Goal: Task Accomplishment & Management: Use online tool/utility

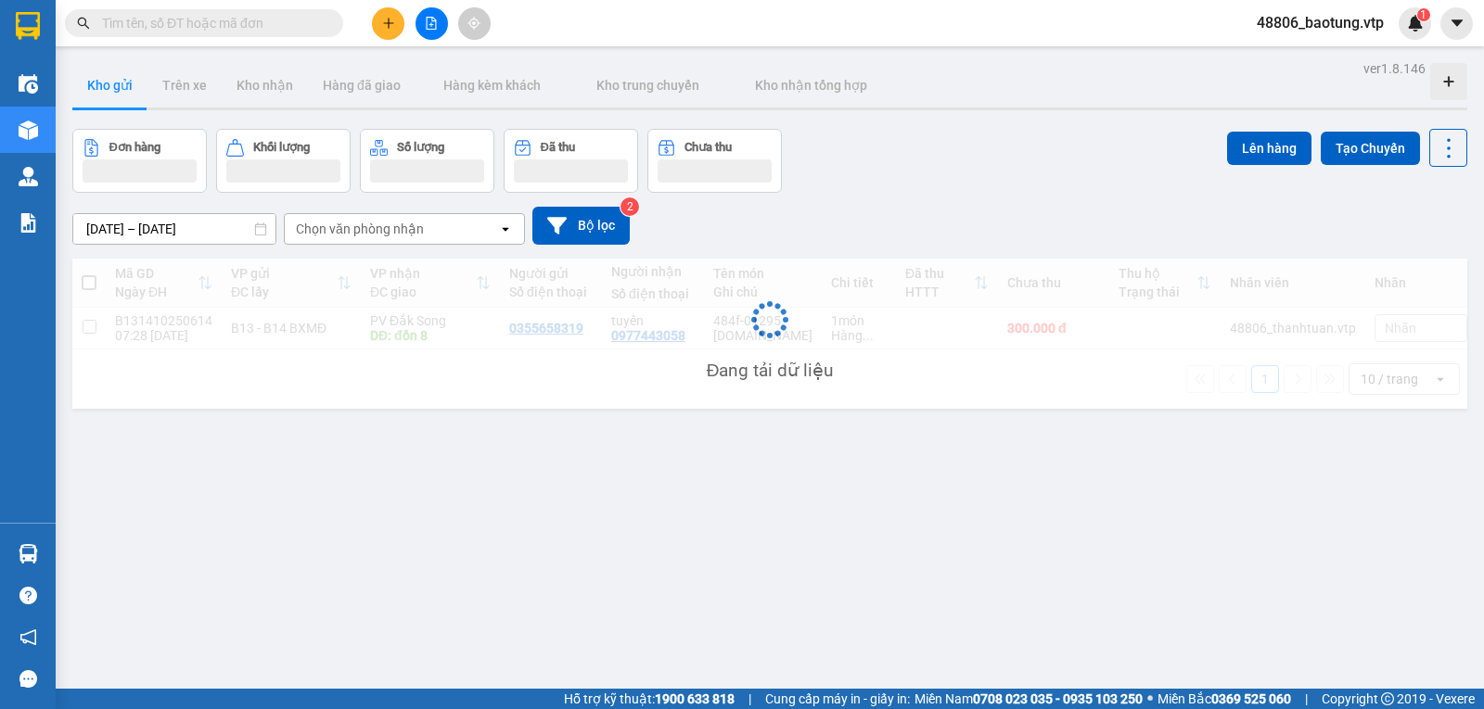
click at [1315, 22] on span "48806_baotung.vtp" at bounding box center [1320, 22] width 157 height 23
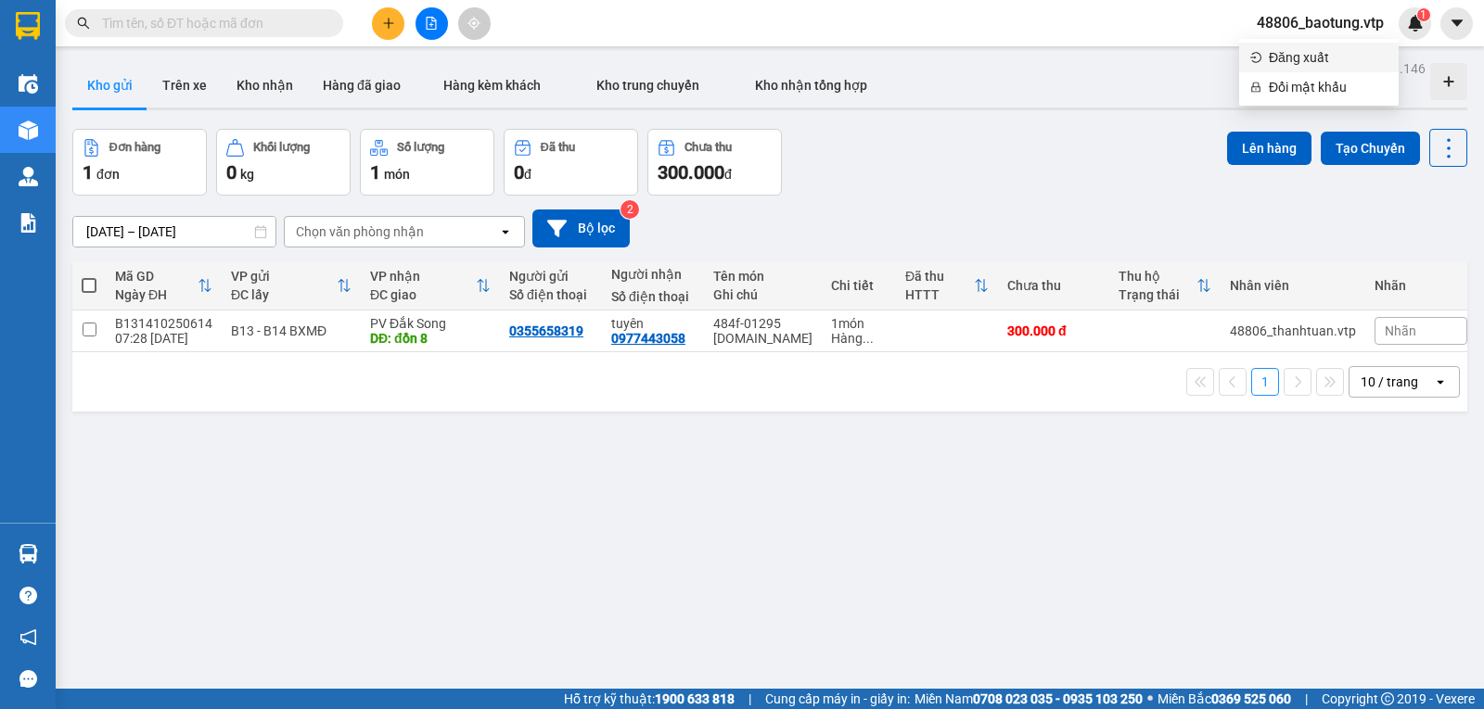
click at [1325, 52] on span "Đăng xuất" at bounding box center [1328, 57] width 119 height 20
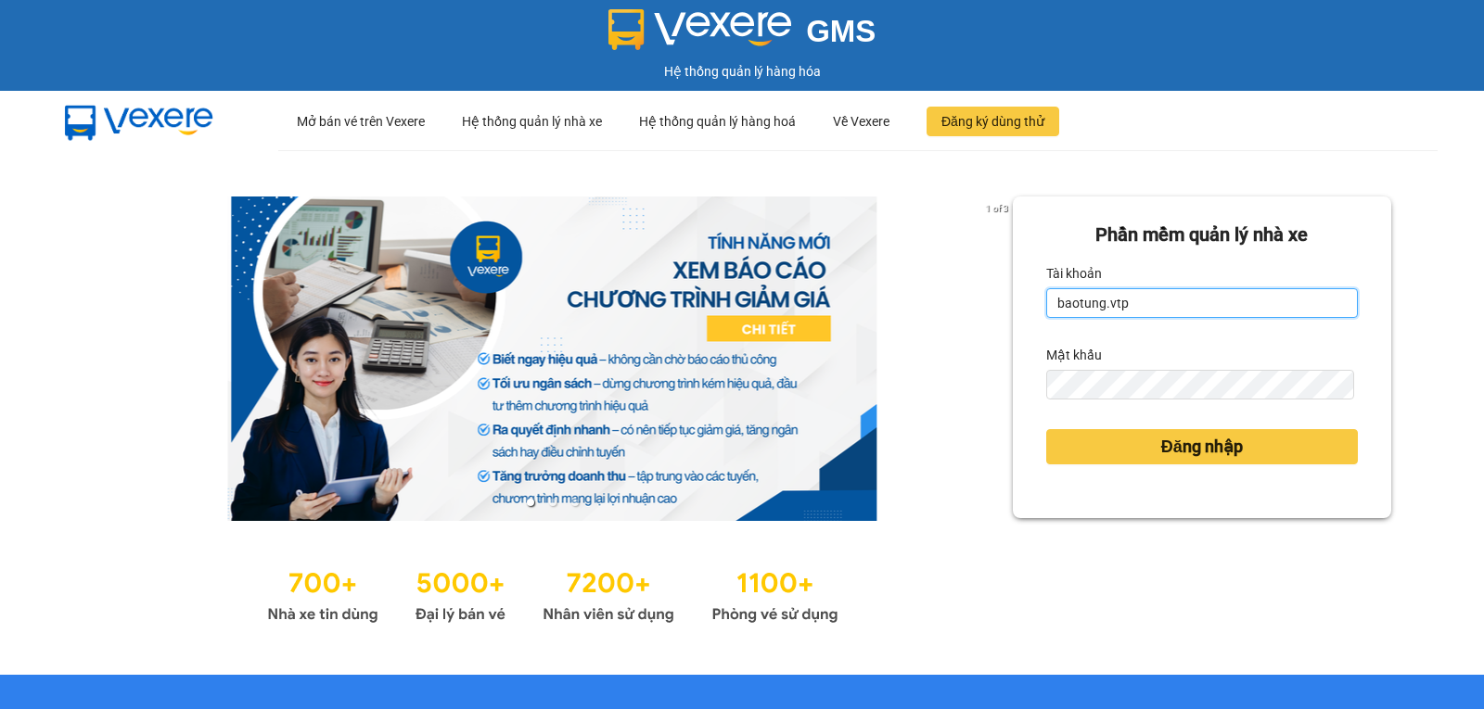
drag, startPoint x: 1171, startPoint y: 298, endPoint x: 1167, endPoint y: 307, distance: 10.0
click at [1171, 298] on input "baotung.vtp" at bounding box center [1202, 303] width 312 height 30
click at [1163, 306] on input "baotung.vtp" at bounding box center [1202, 303] width 312 height 30
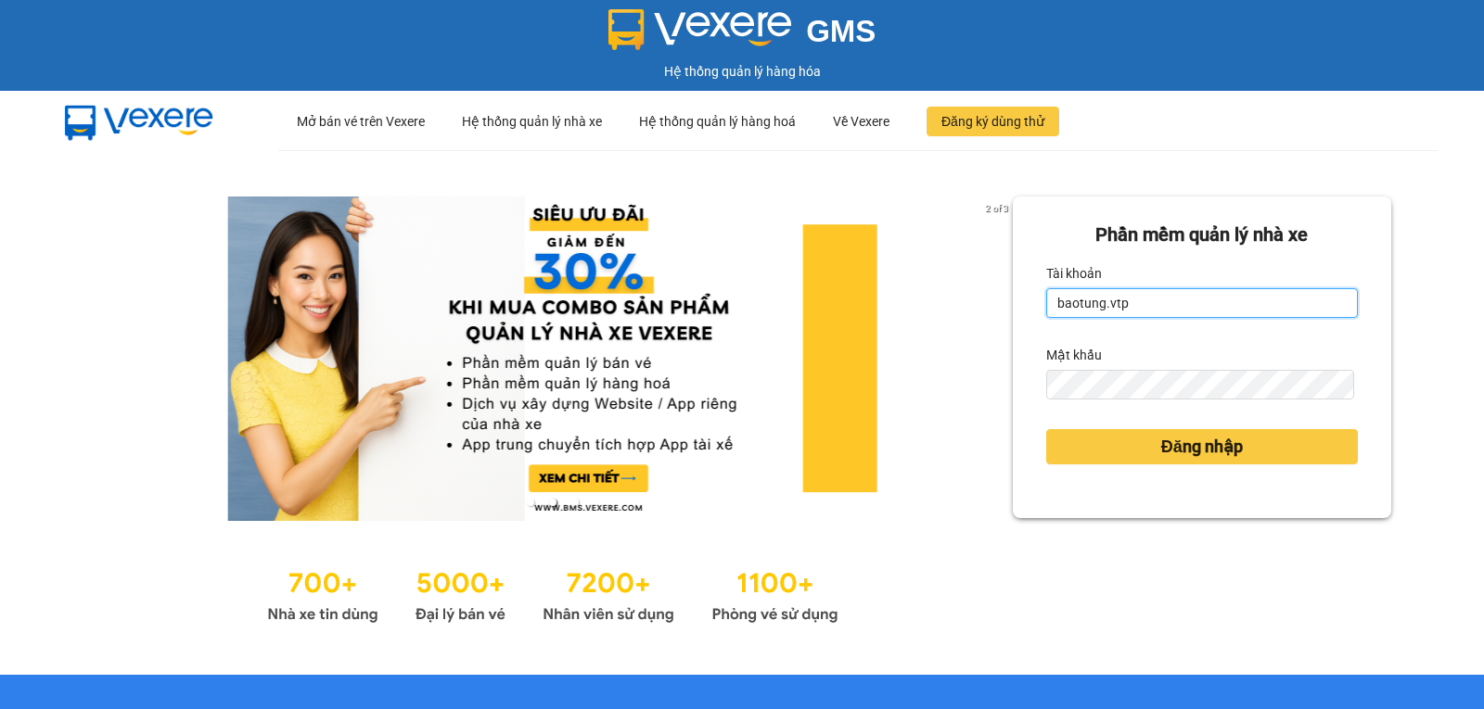
type input "thanhtuan.vtp"
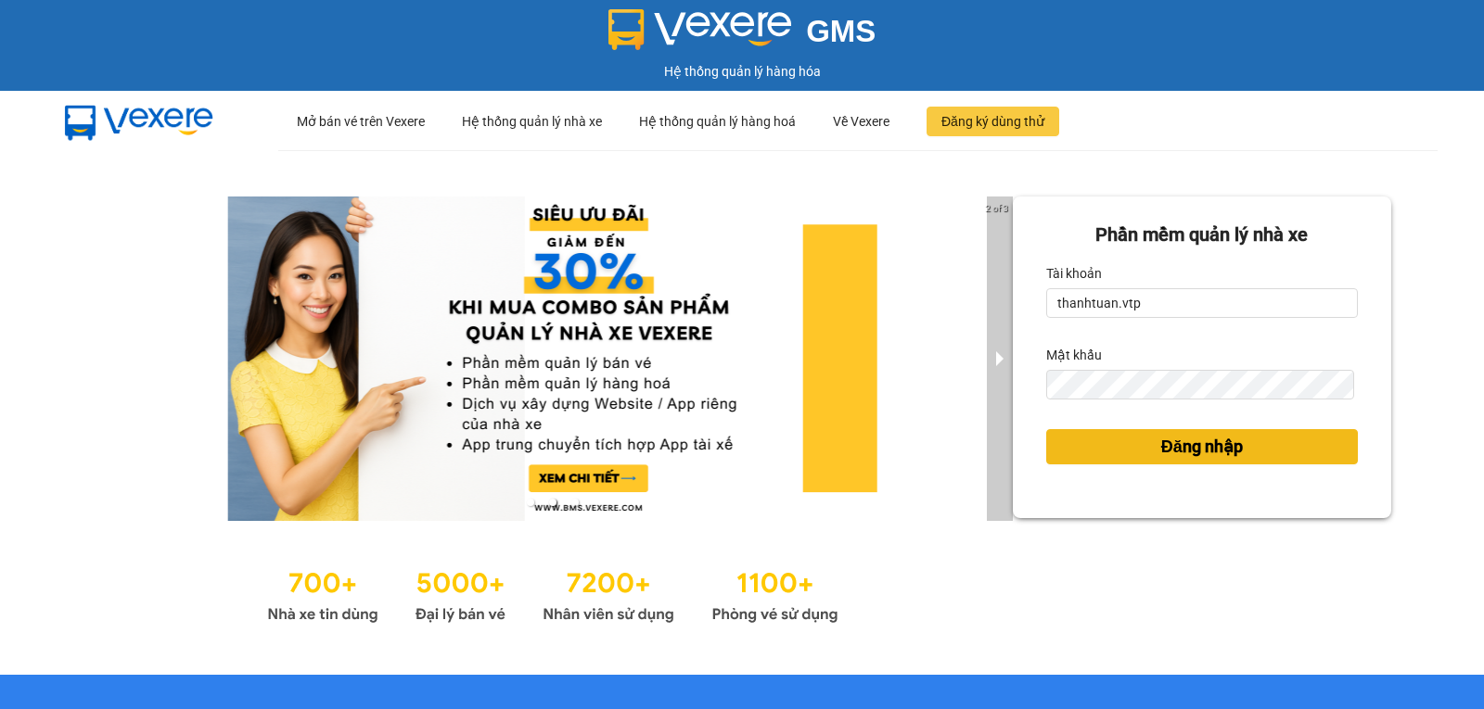
click at [1068, 450] on button "Đăng nhập" at bounding box center [1202, 446] width 312 height 35
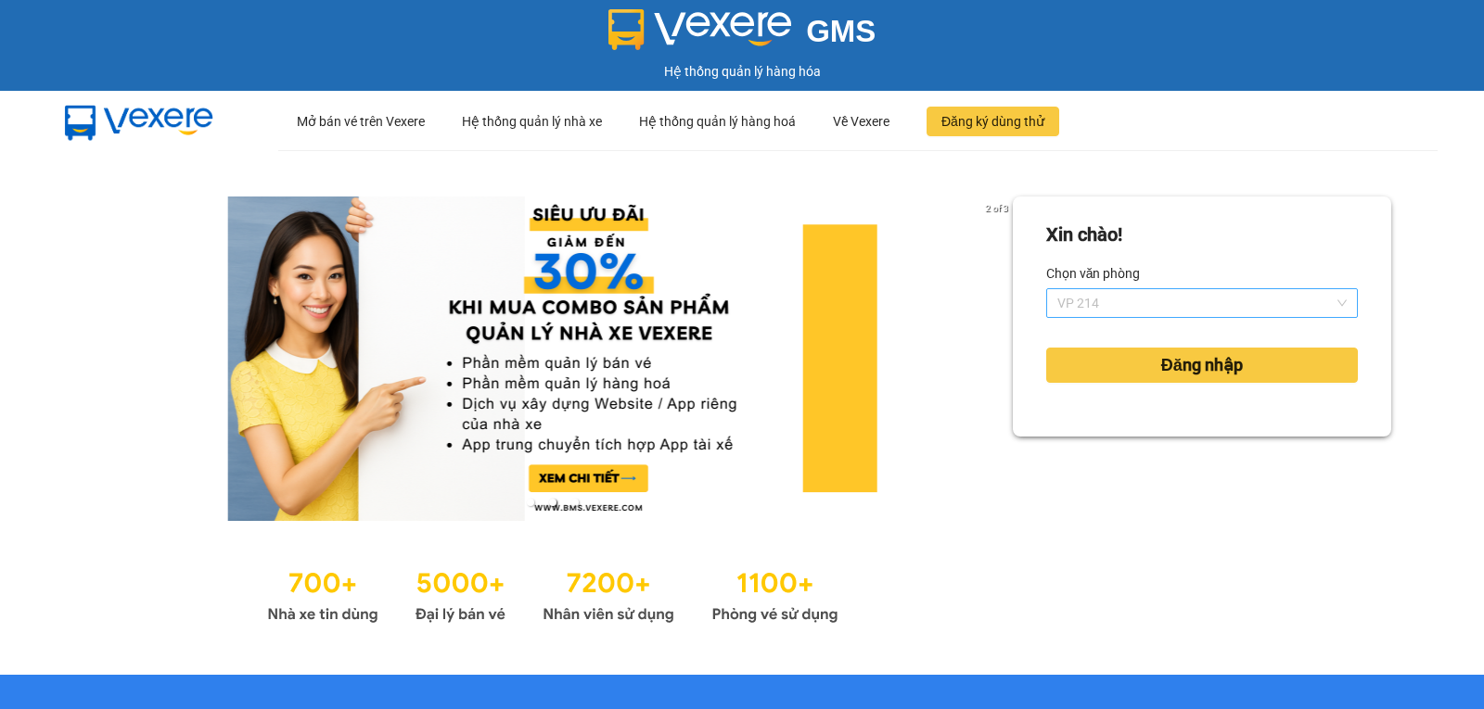
click at [1112, 307] on span "VP 214" at bounding box center [1201, 303] width 289 height 28
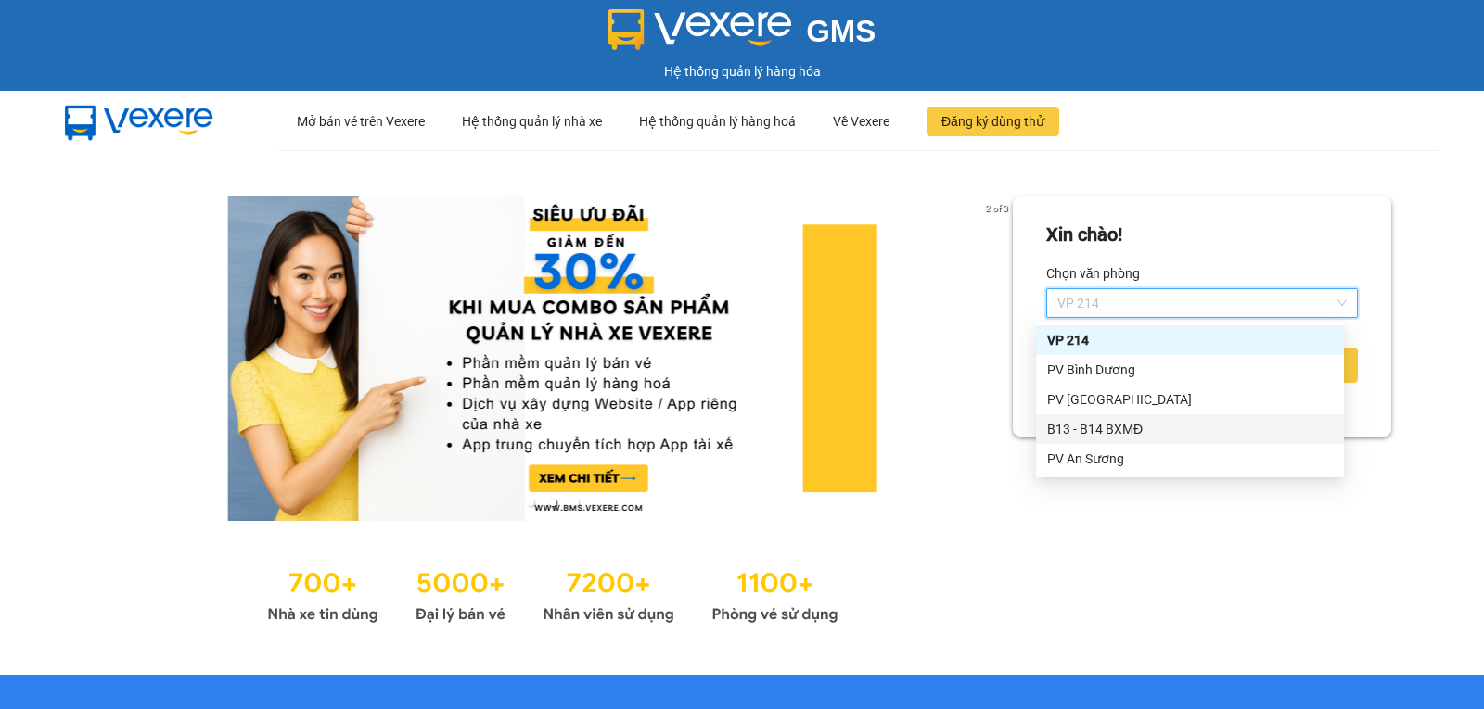
click at [1078, 429] on div "B13 - B14 BXMĐ" at bounding box center [1190, 429] width 286 height 20
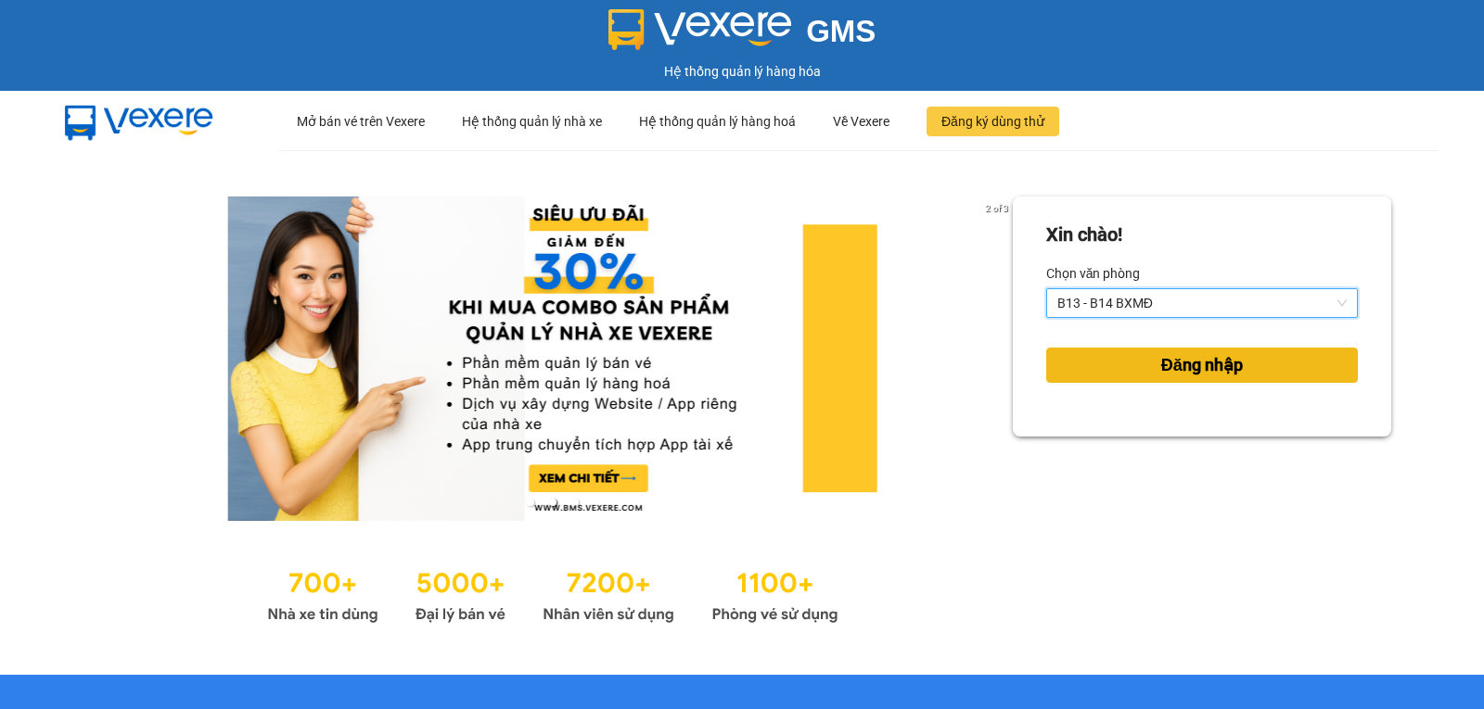
click at [1161, 373] on span "Đăng nhập" at bounding box center [1202, 365] width 82 height 26
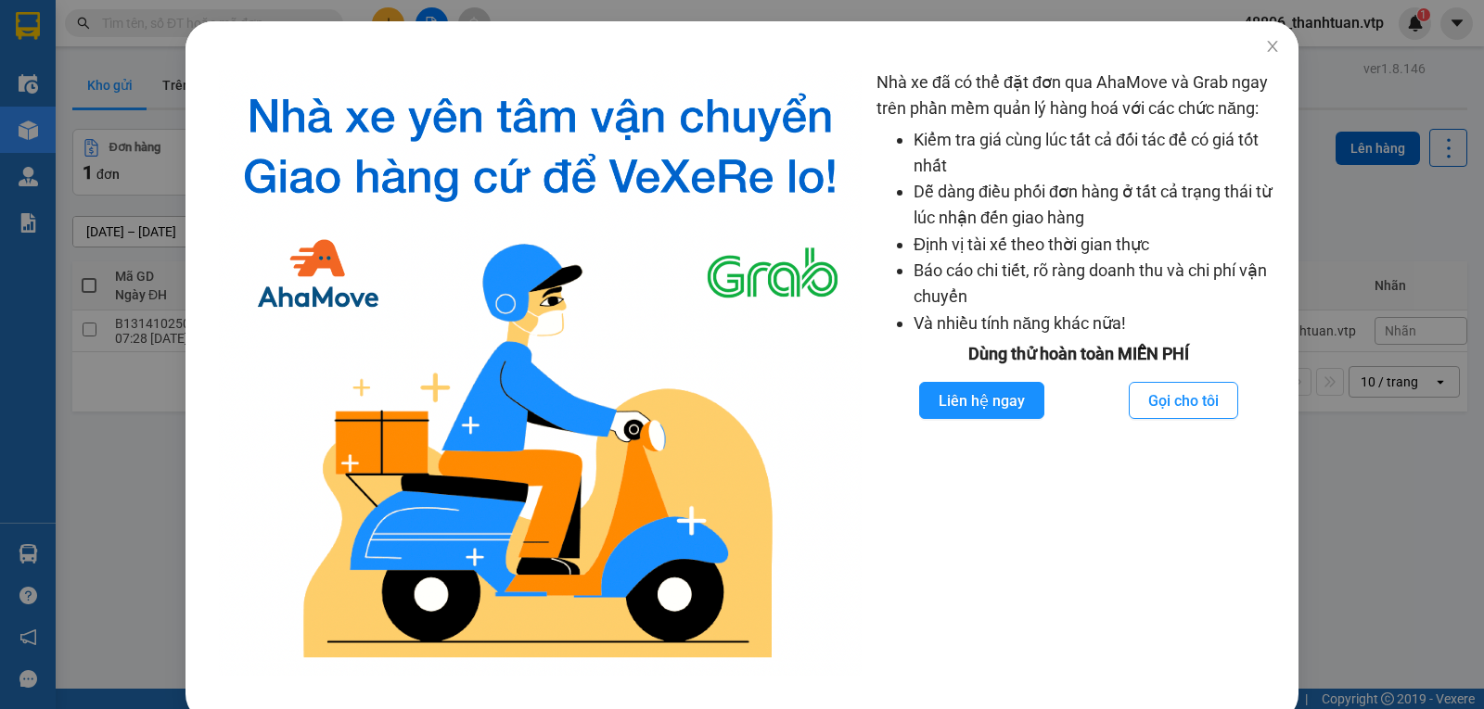
scroll to position [93, 0]
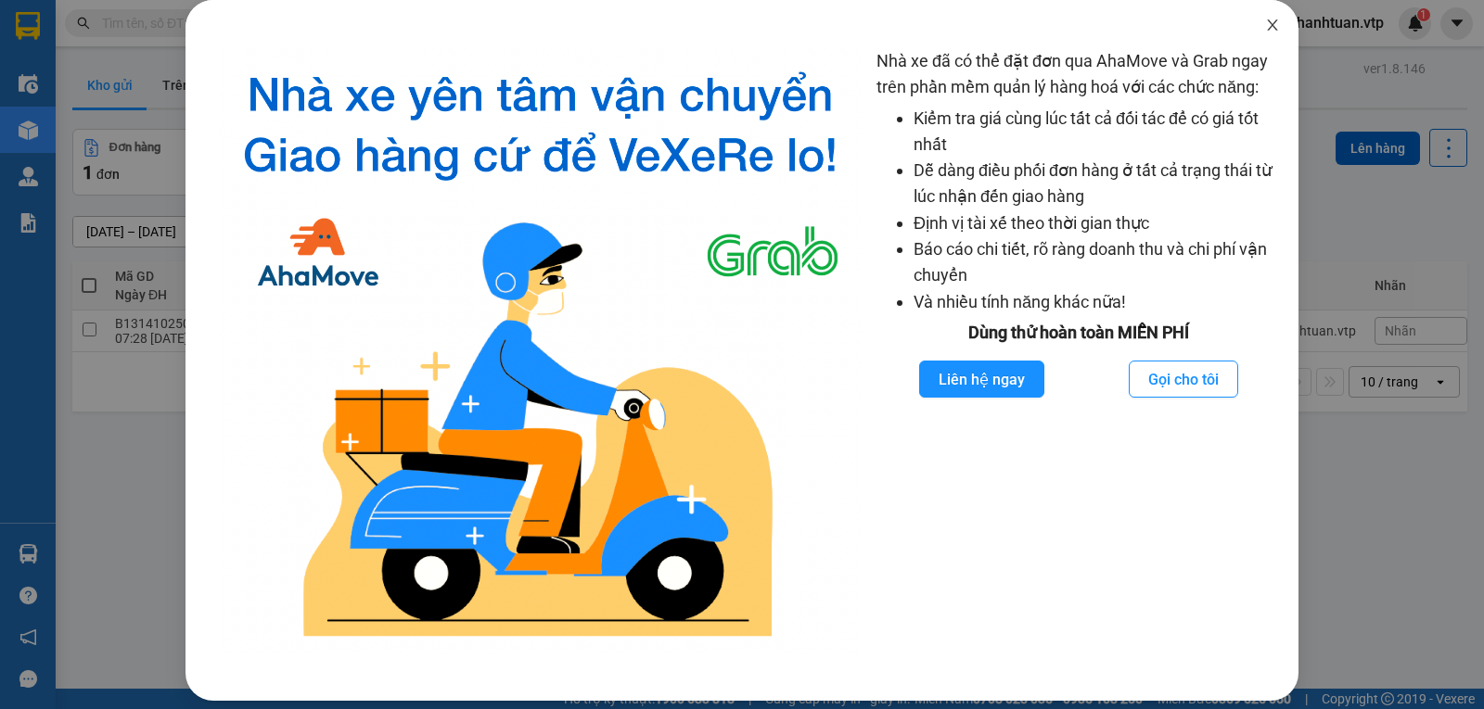
click at [1265, 23] on icon "close" at bounding box center [1272, 25] width 15 height 15
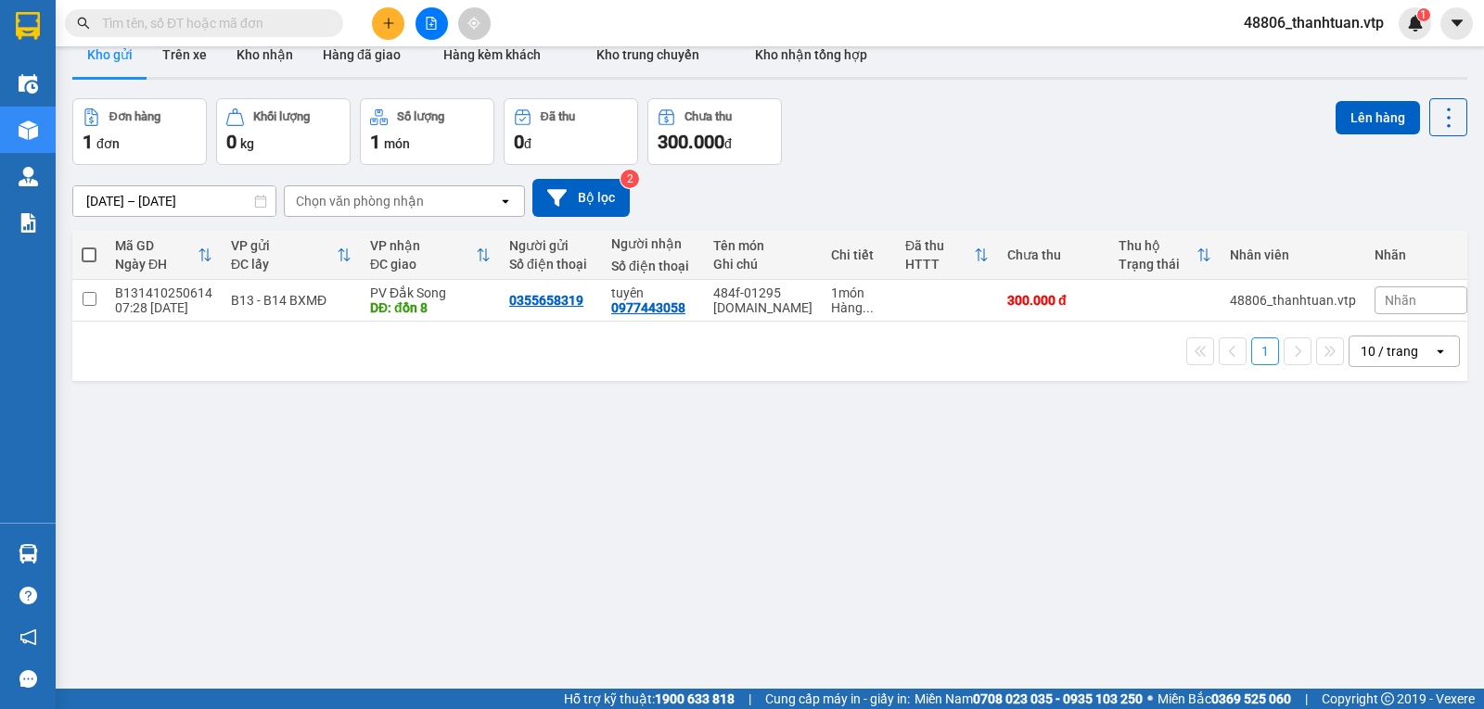
scroll to position [0, 0]
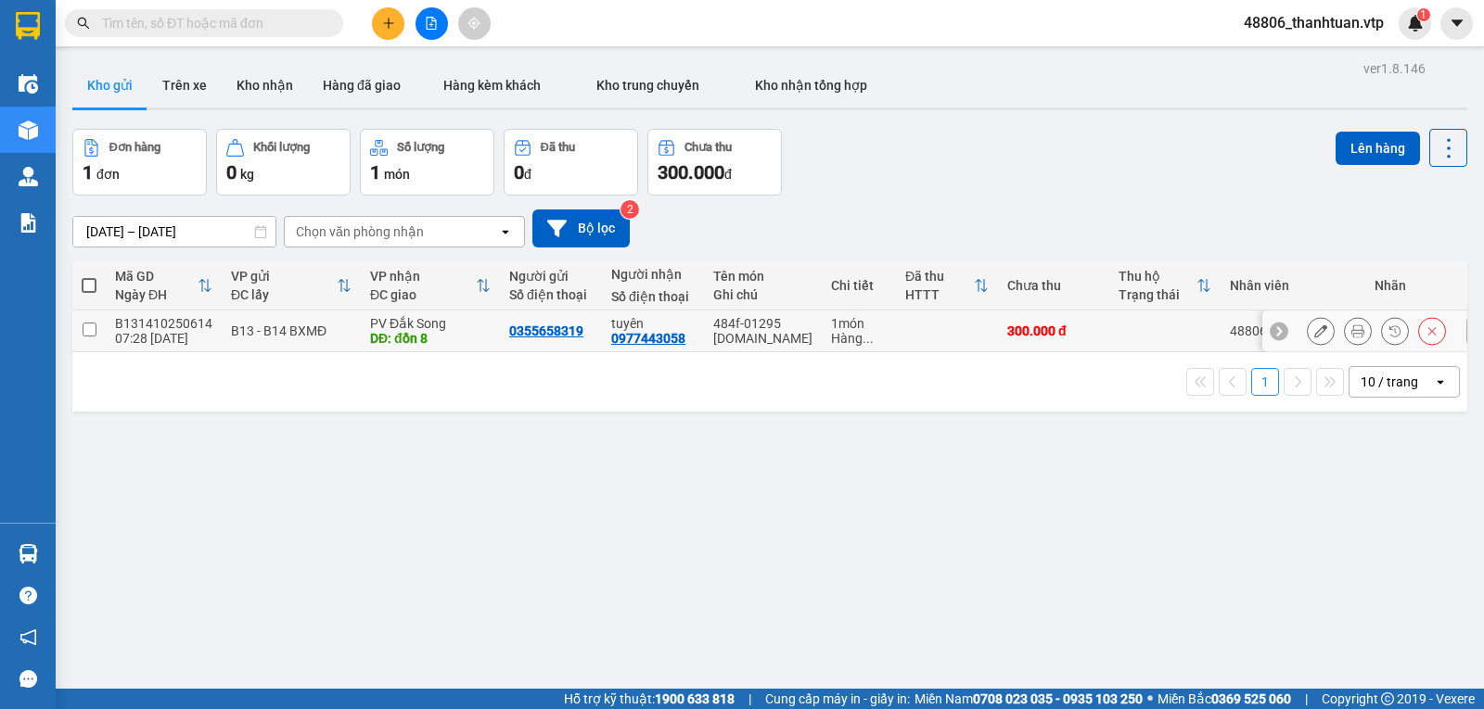
click at [90, 334] on input "checkbox" at bounding box center [90, 330] width 14 height 14
checkbox input "true"
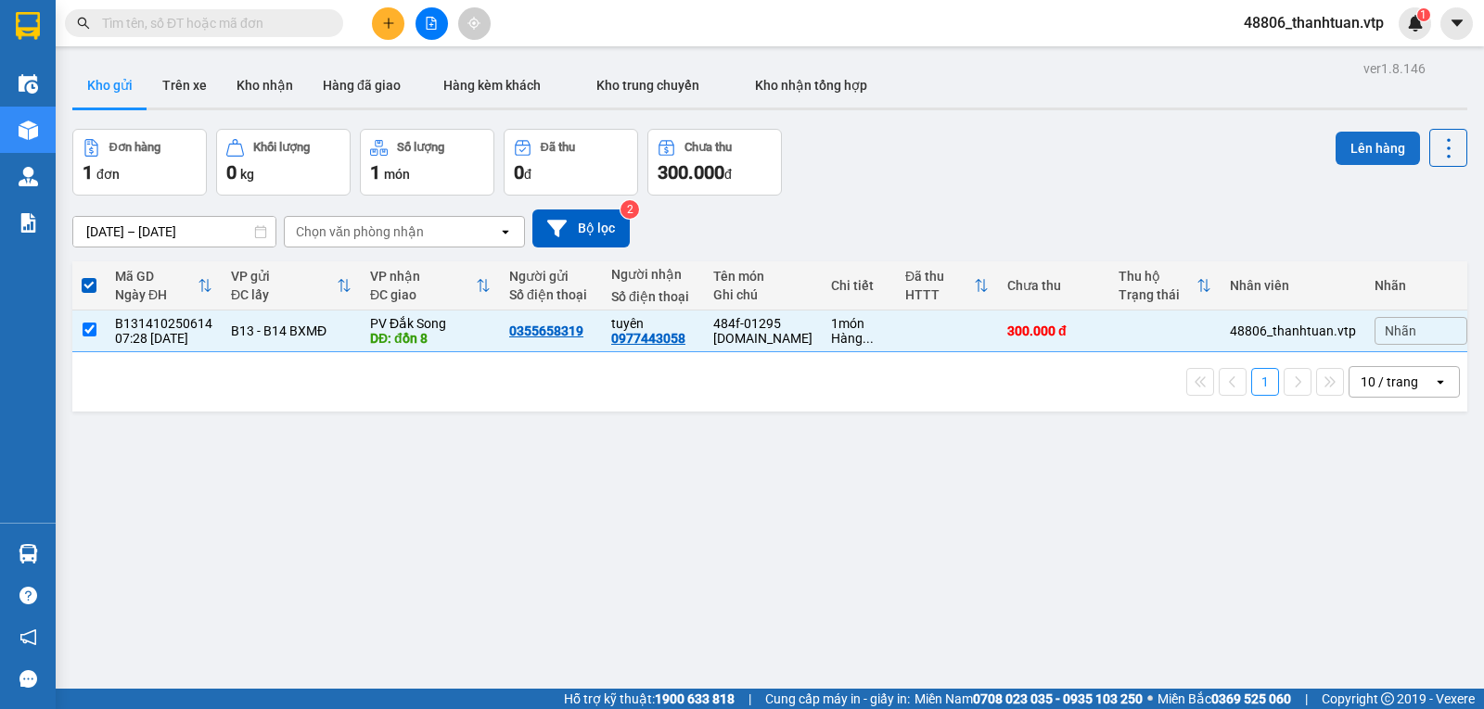
drag, startPoint x: 1350, startPoint y: 152, endPoint x: 1341, endPoint y: 151, distance: 9.3
click at [1344, 151] on button "Lên hàng" at bounding box center [1377, 148] width 84 height 33
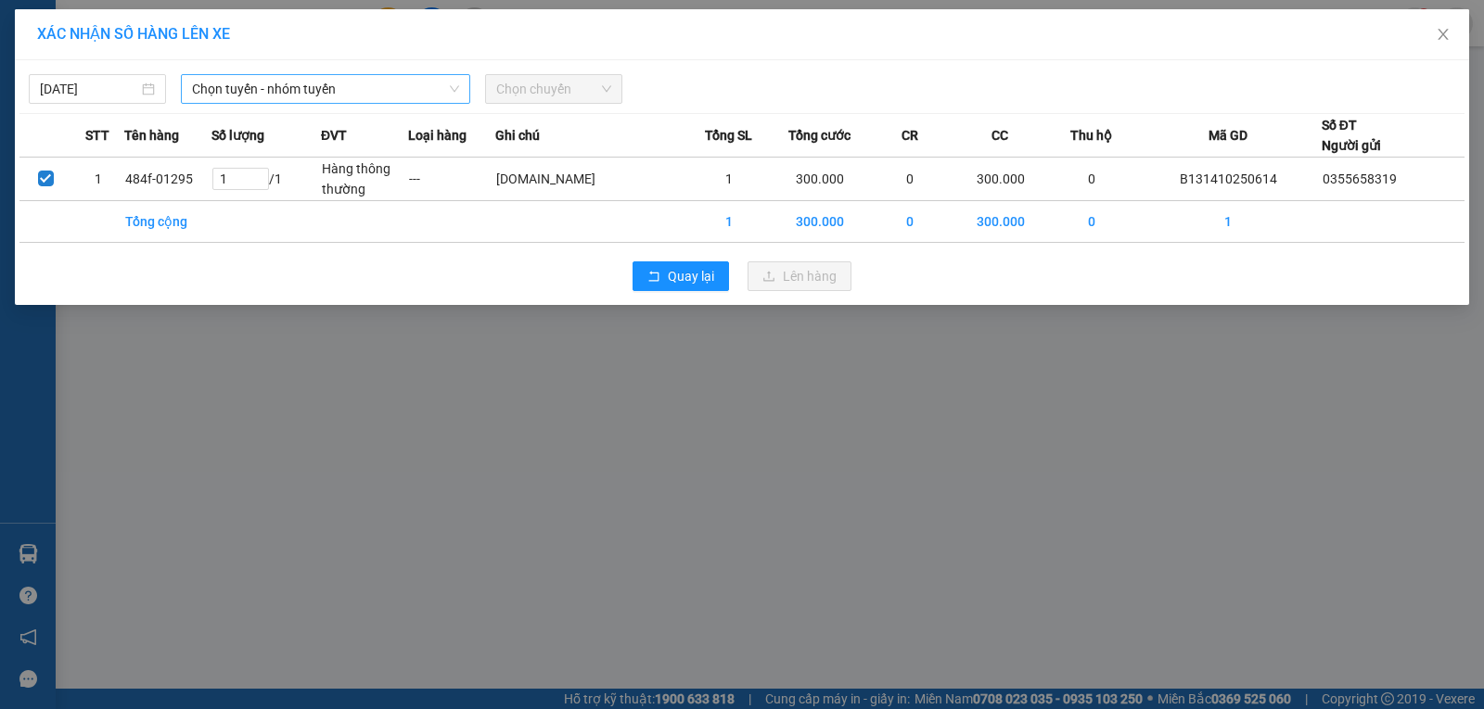
click at [369, 86] on span "Chọn tuyến - nhóm tuyến" at bounding box center [325, 89] width 267 height 28
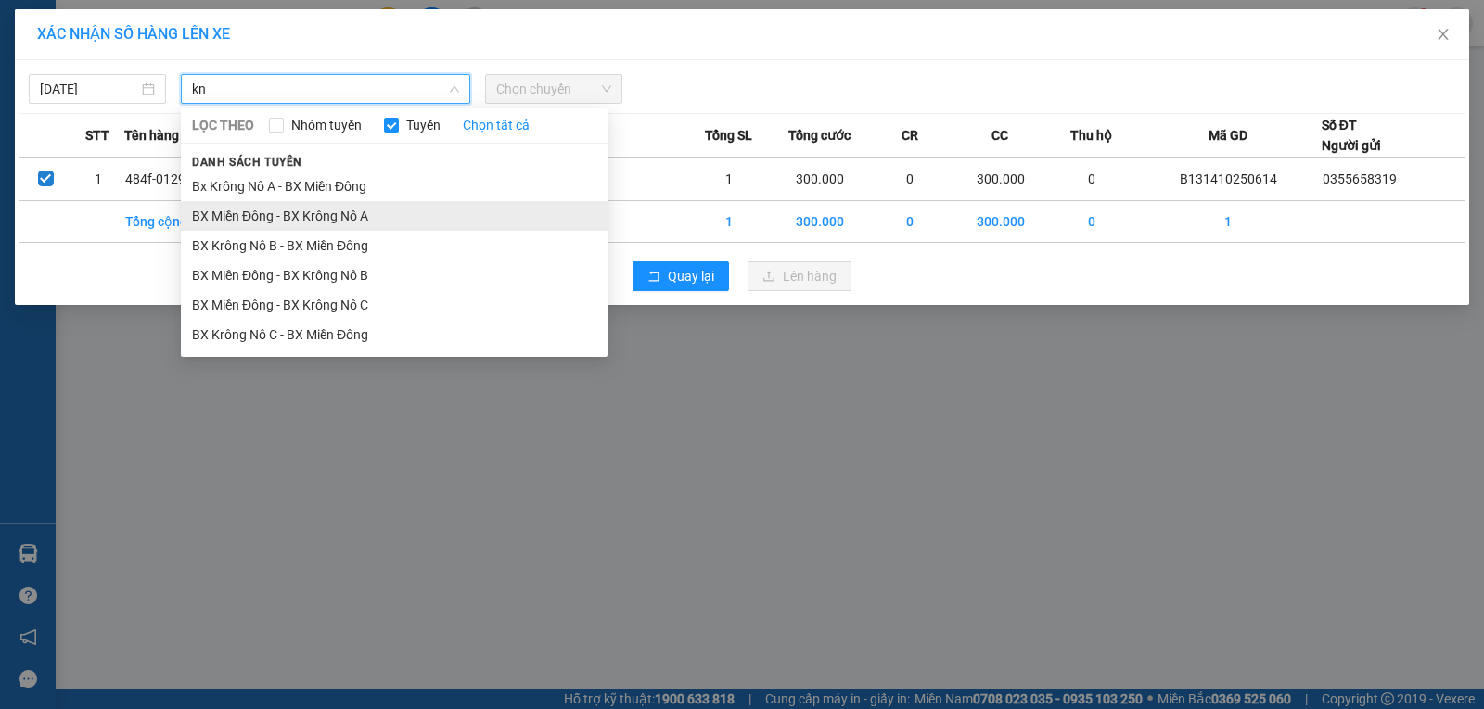
type input "kn"
click at [370, 212] on li "BX Miền Đông - BX Krông Nô A" at bounding box center [394, 216] width 427 height 30
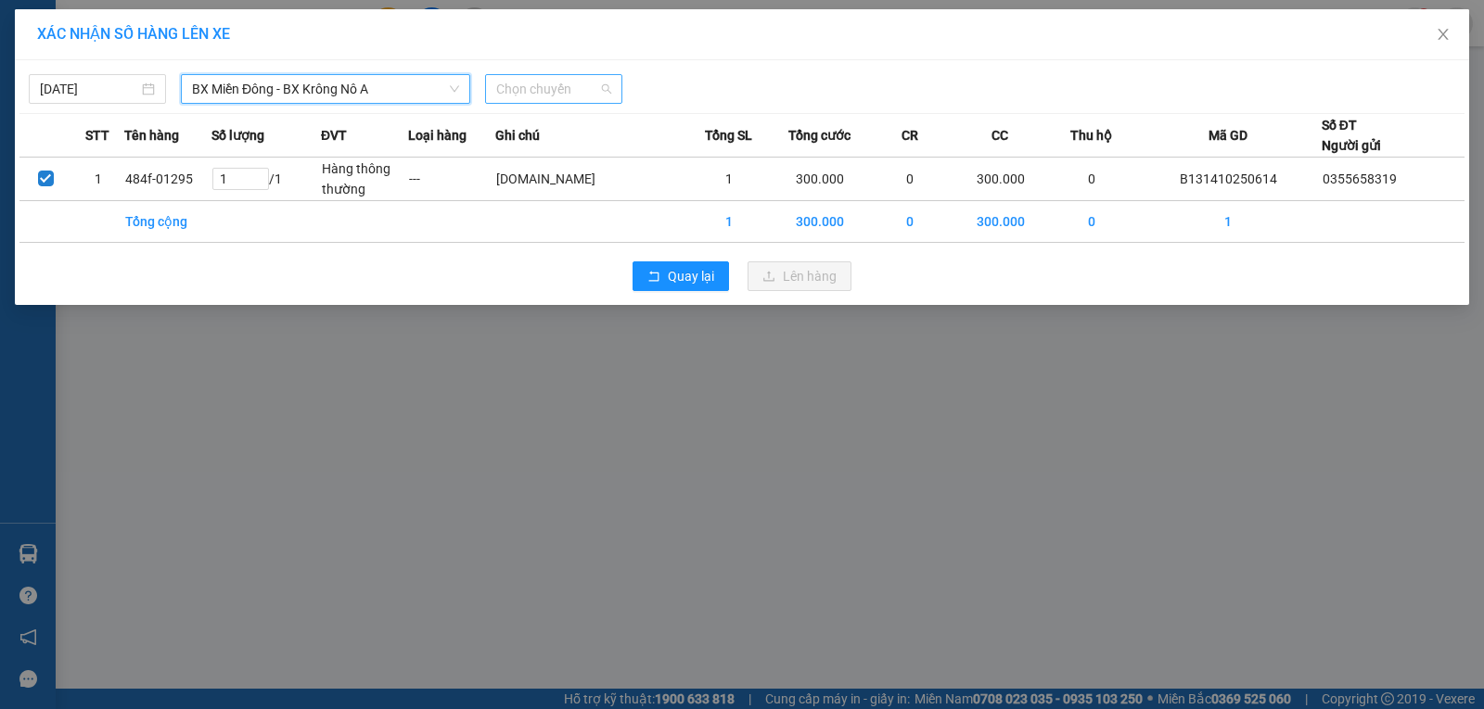
drag, startPoint x: 520, startPoint y: 89, endPoint x: 516, endPoint y: 132, distance: 42.8
click at [520, 90] on span "Chọn chuyến" at bounding box center [553, 89] width 115 height 28
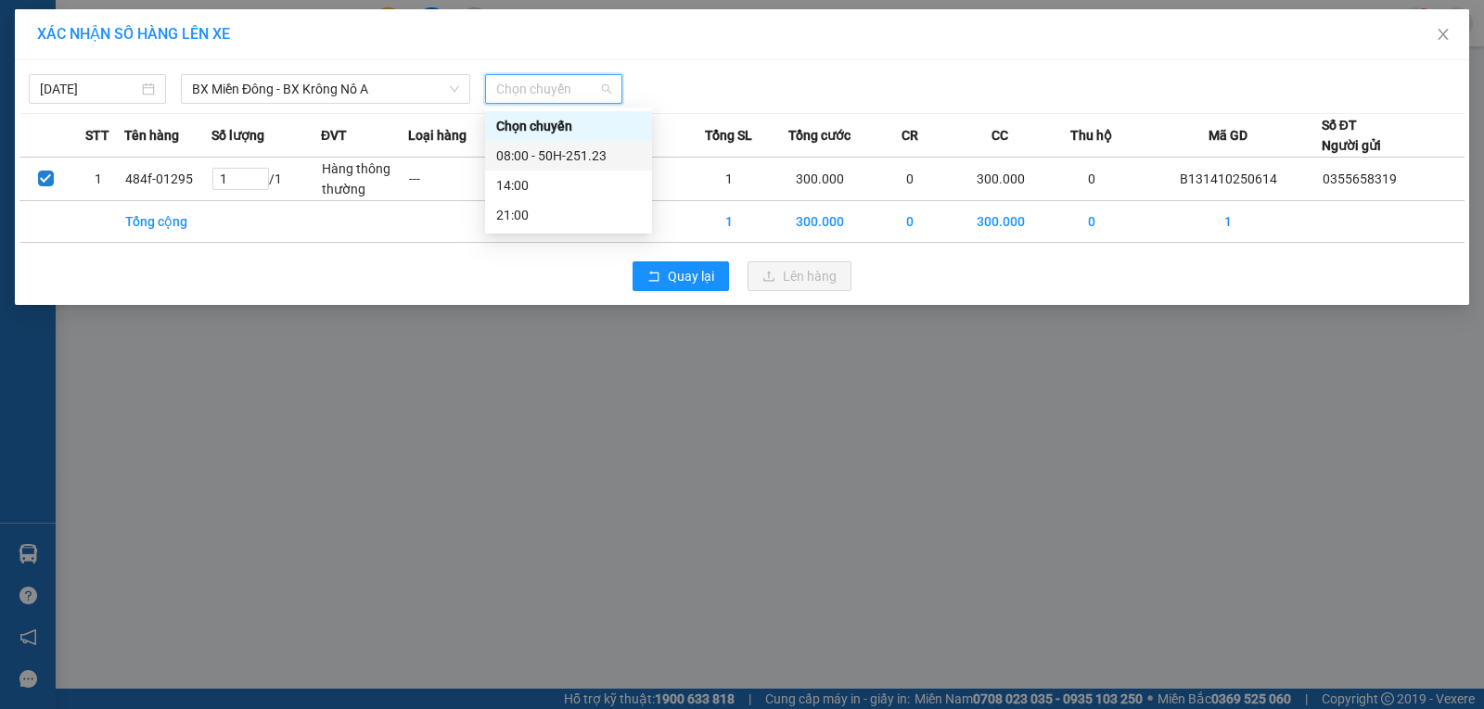
click at [519, 155] on div "08:00 - 50H-251.23" at bounding box center [568, 156] width 145 height 20
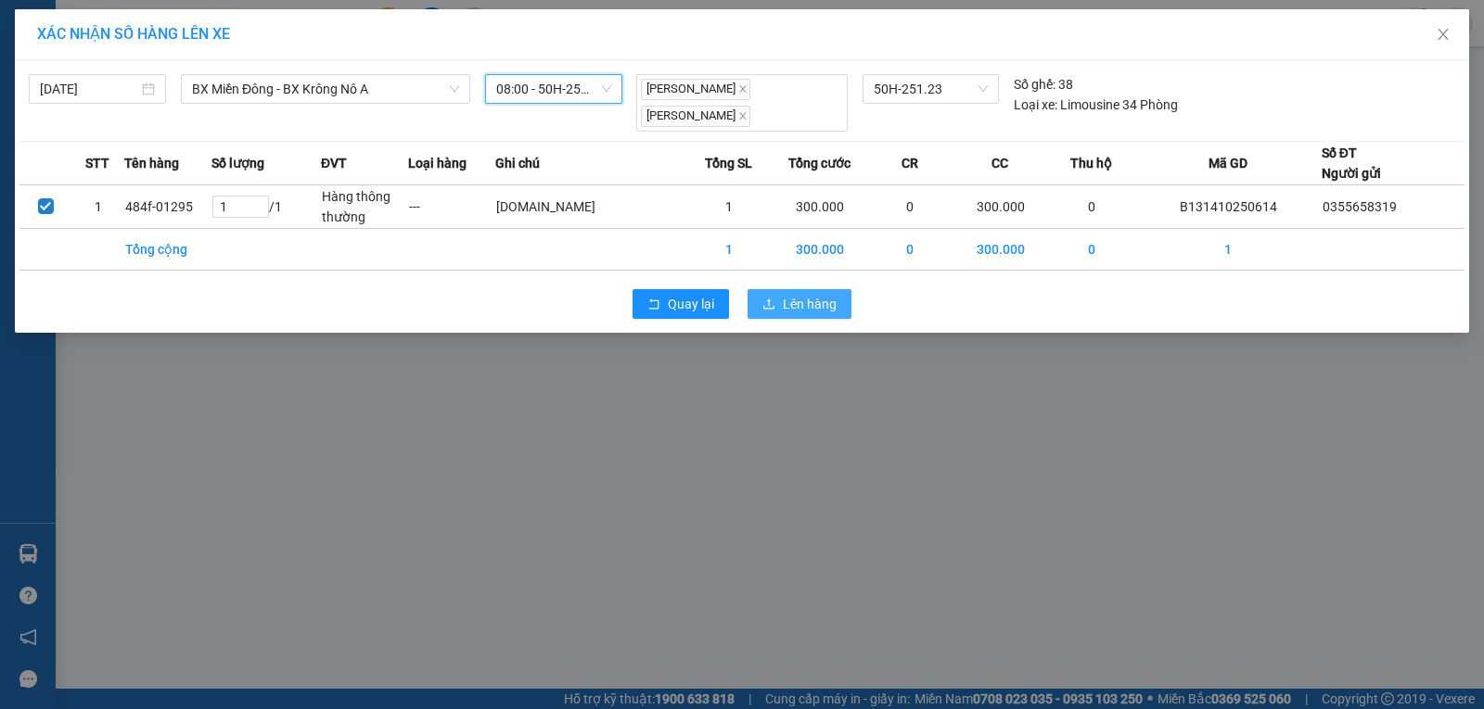
click at [778, 305] on button "Lên hàng" at bounding box center [799, 304] width 104 height 30
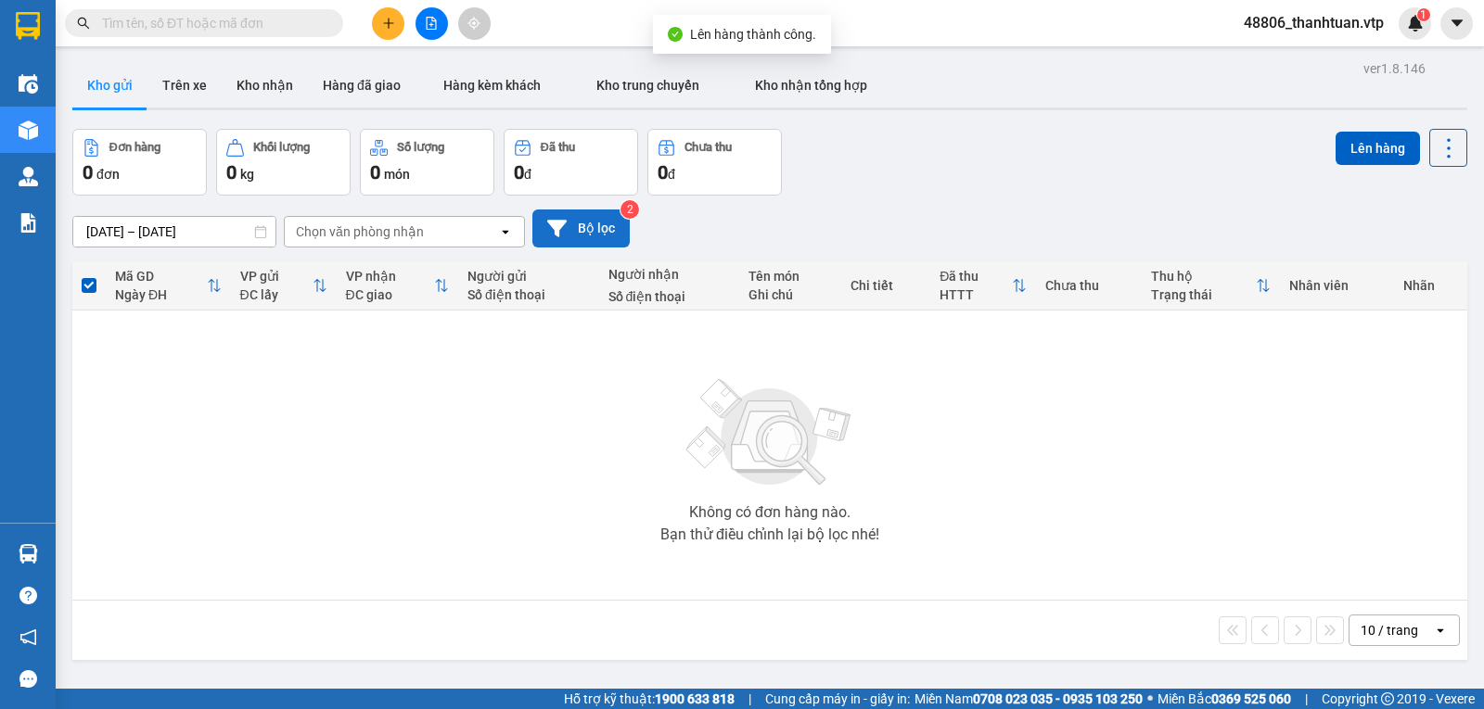
click at [573, 224] on button "Bộ lọc" at bounding box center [580, 229] width 97 height 38
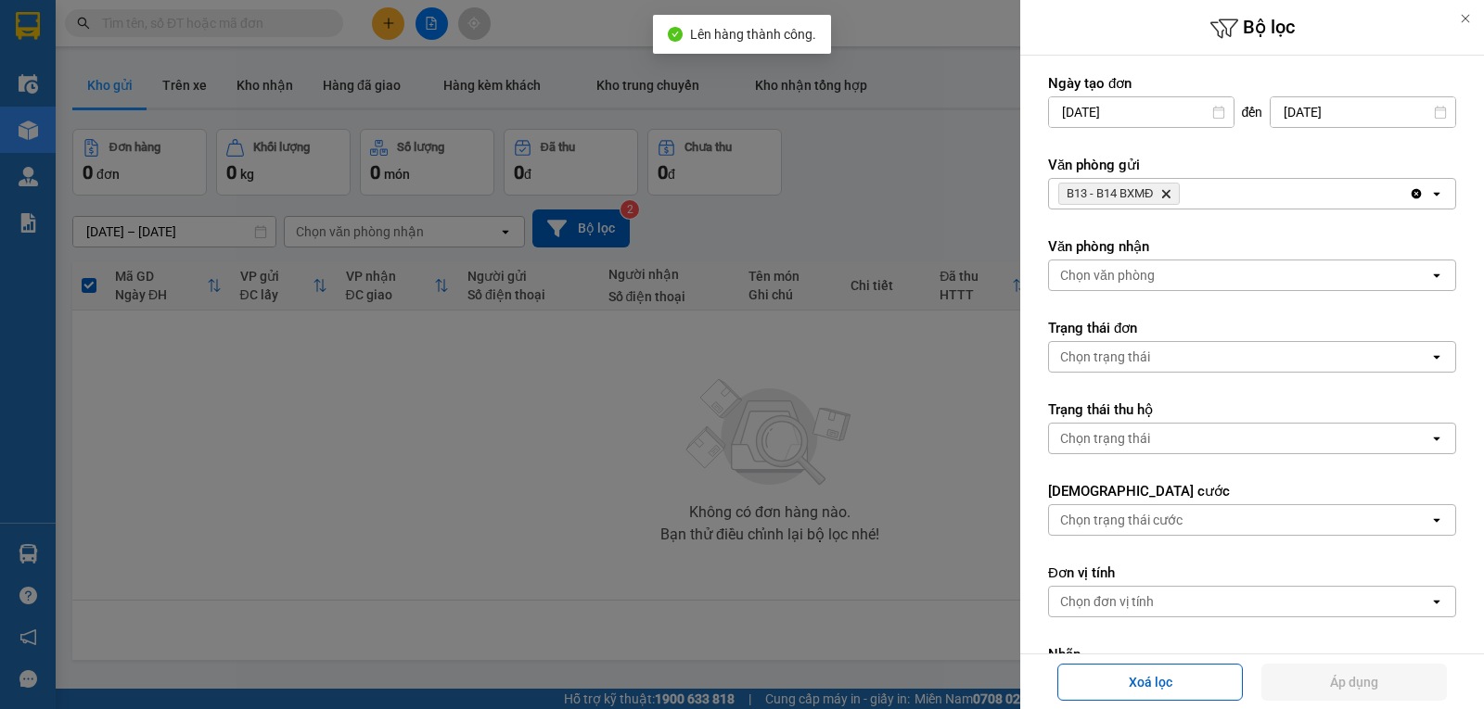
click at [1170, 196] on icon "B13 - B14 BXMĐ, close by backspace" at bounding box center [1166, 194] width 8 height 8
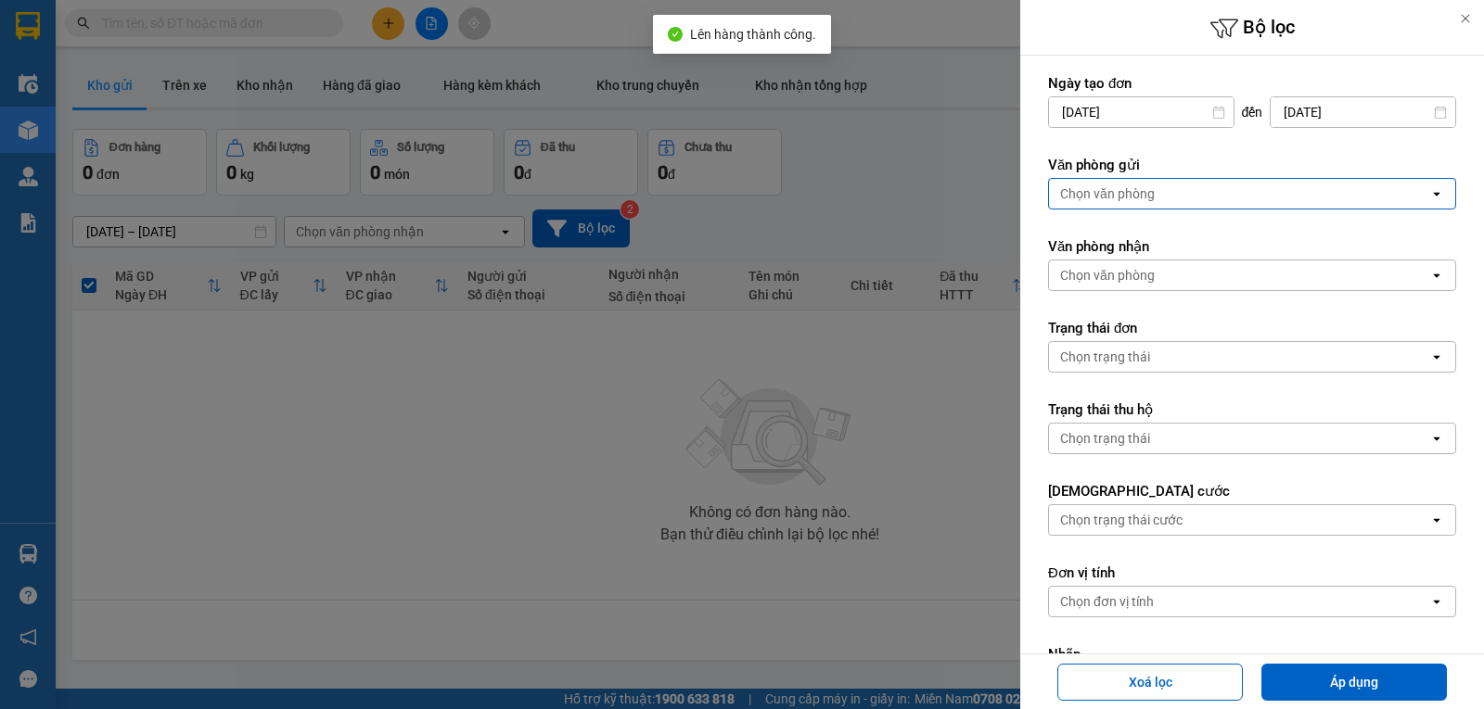
click at [1172, 196] on div "Chọn văn phòng" at bounding box center [1239, 194] width 380 height 30
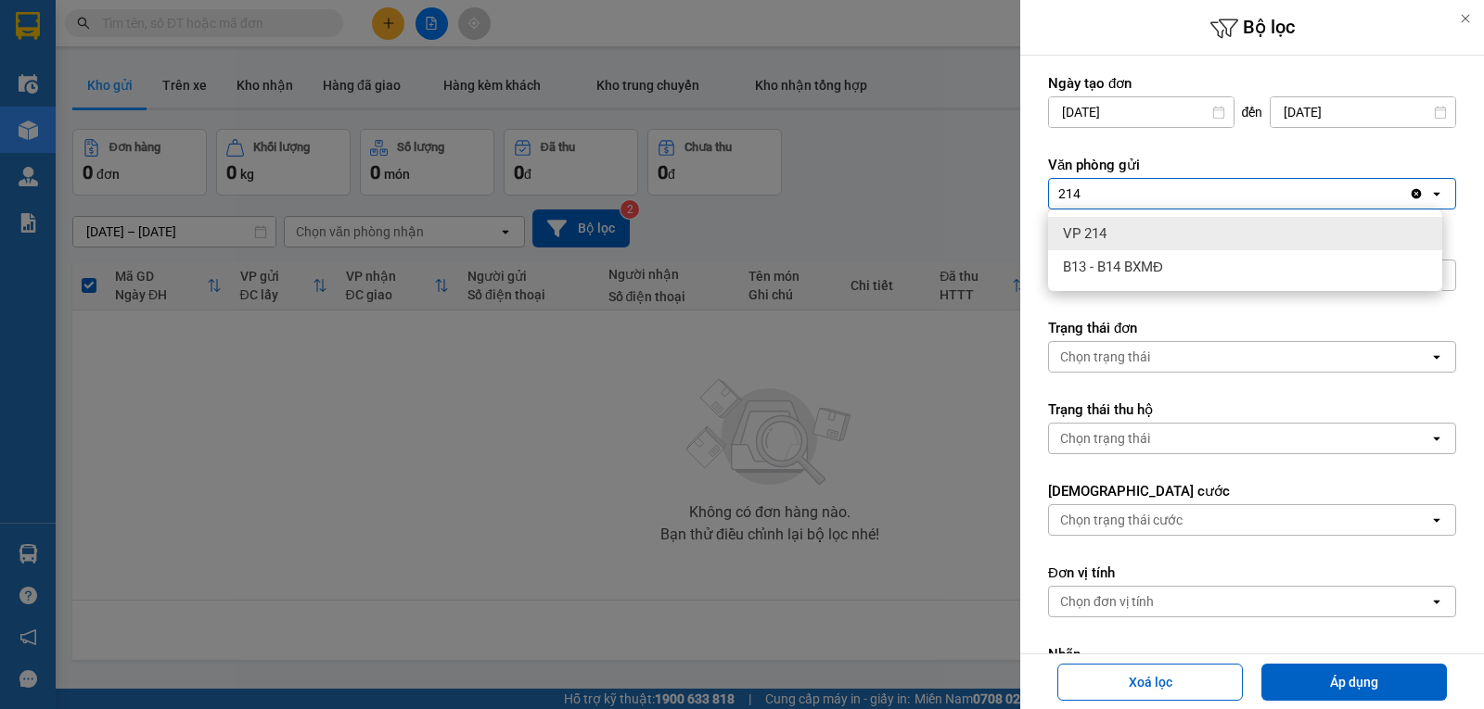
type input "214"
click at [1112, 230] on div "VP 214" at bounding box center [1245, 233] width 394 height 33
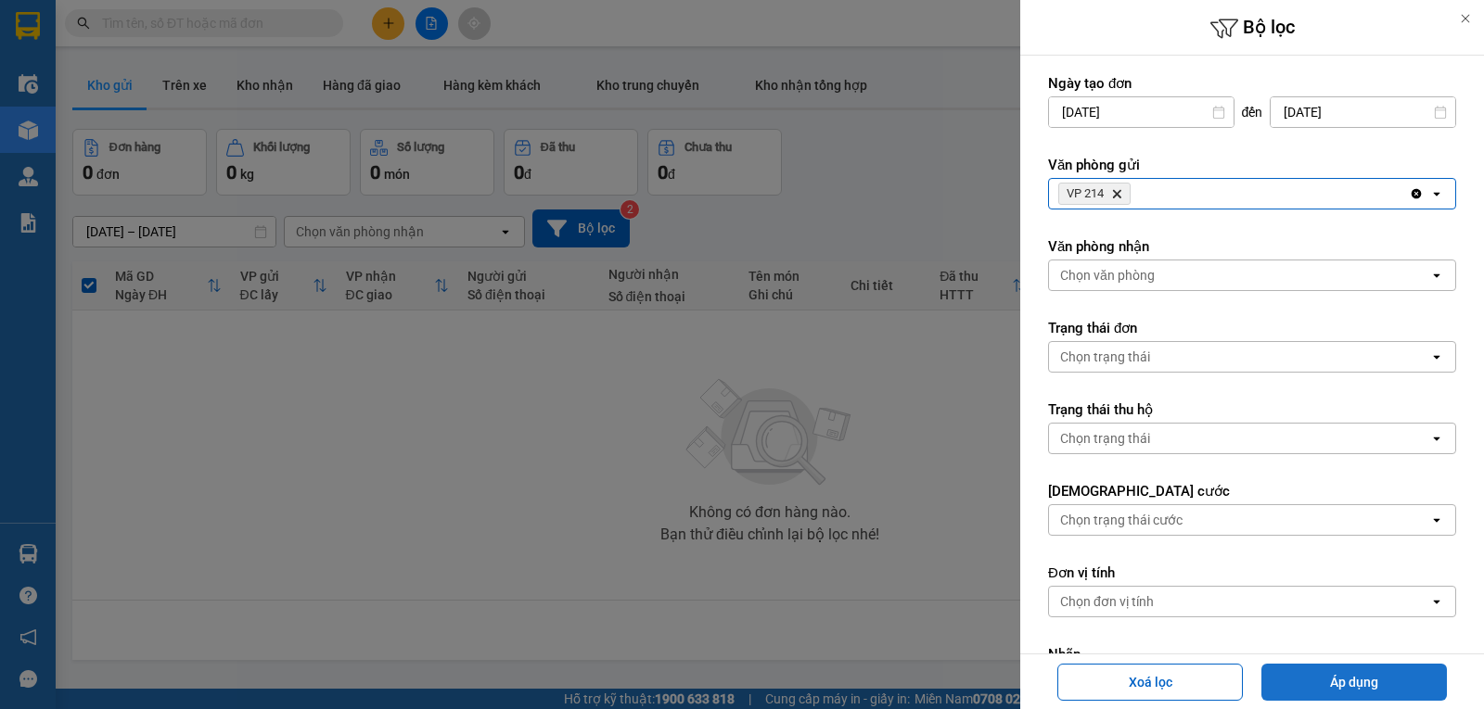
click at [1341, 689] on button "Áp dụng" at bounding box center [1353, 682] width 185 height 37
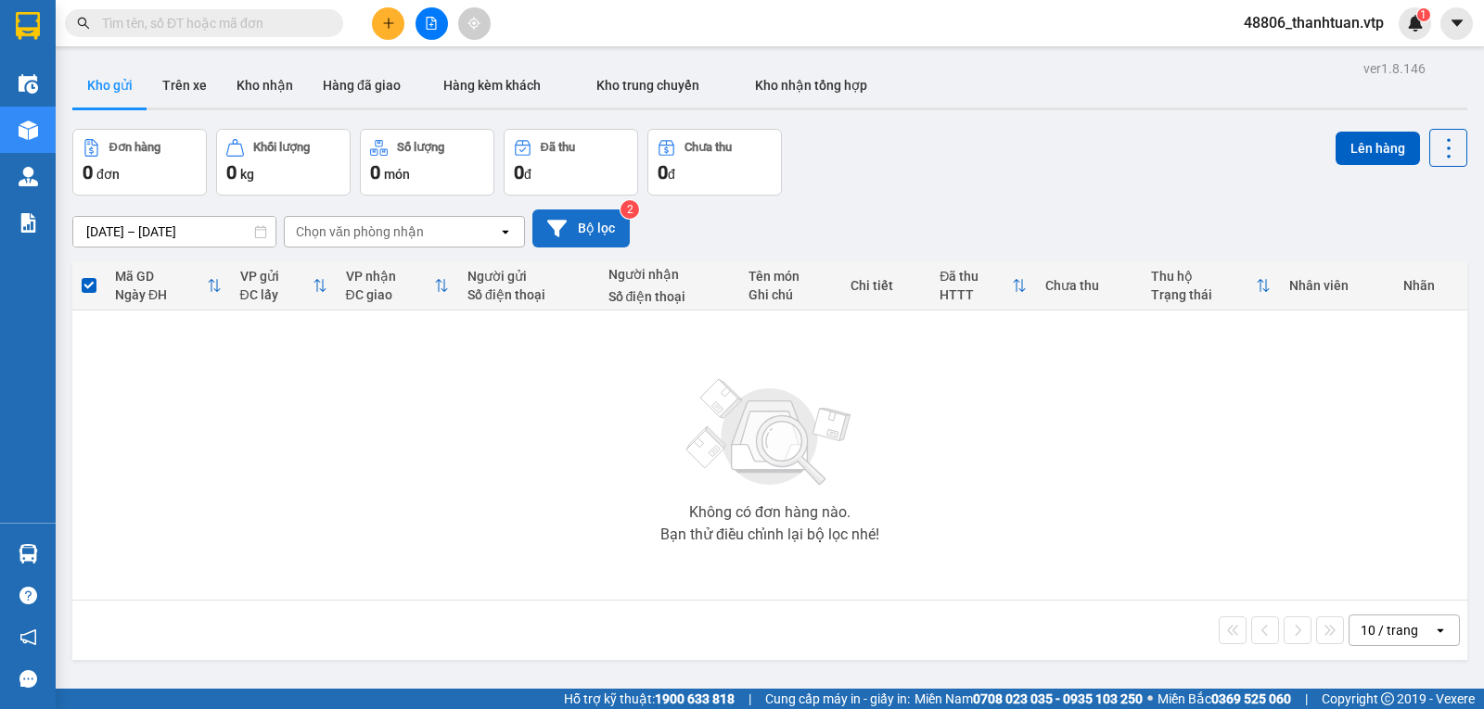
click at [597, 233] on button "Bộ lọc" at bounding box center [580, 229] width 97 height 38
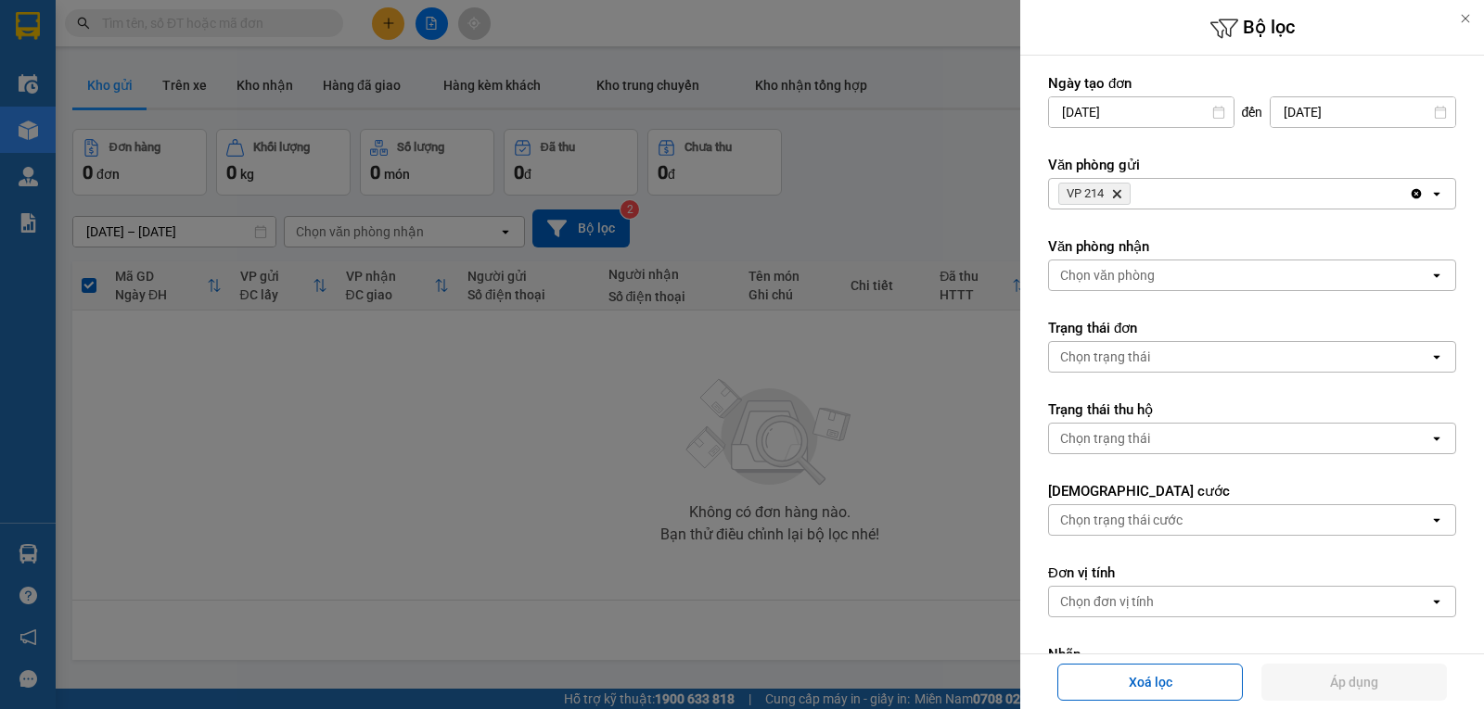
click at [1120, 194] on icon "Delete" at bounding box center [1116, 193] width 11 height 11
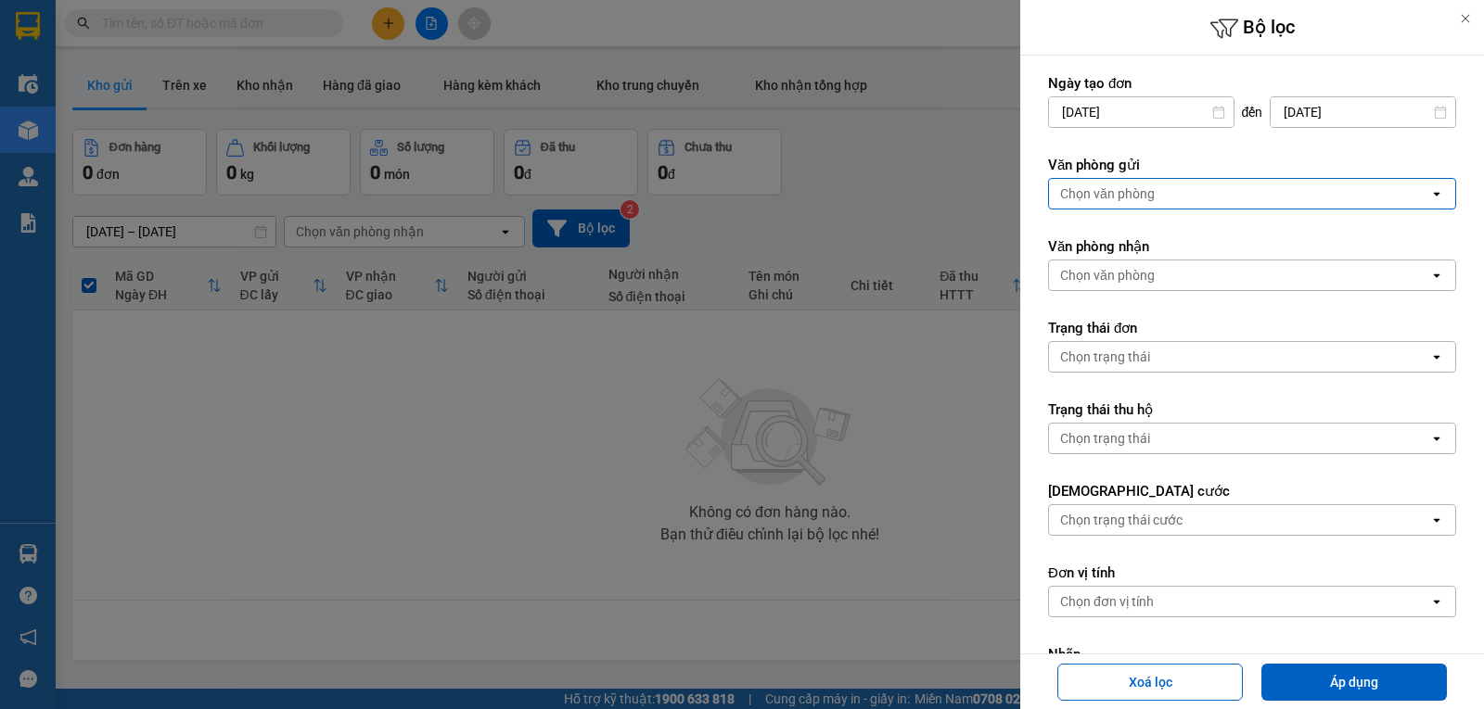
click at [1143, 194] on div "Chọn văn phòng" at bounding box center [1107, 194] width 95 height 19
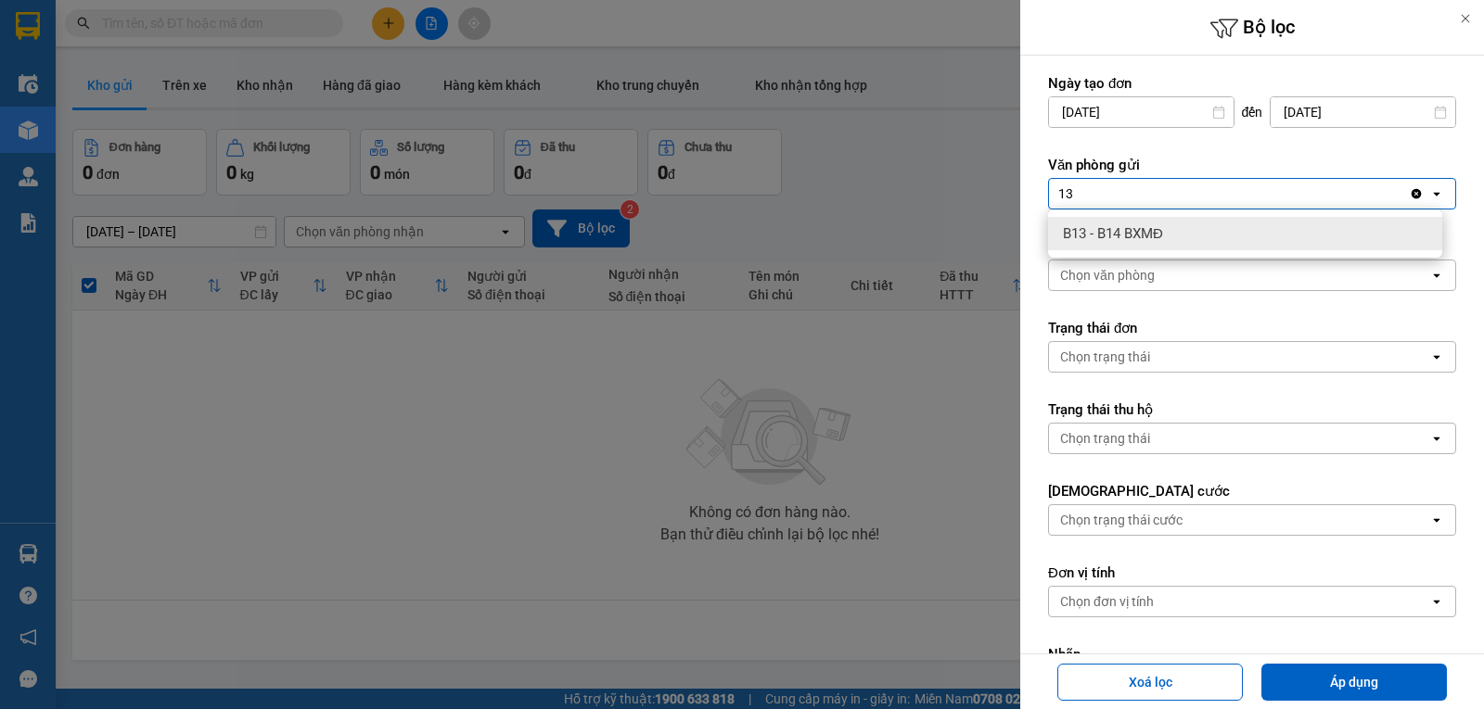
type input "13"
click at [1180, 242] on div "B13 - B14 BXMĐ" at bounding box center [1245, 233] width 394 height 33
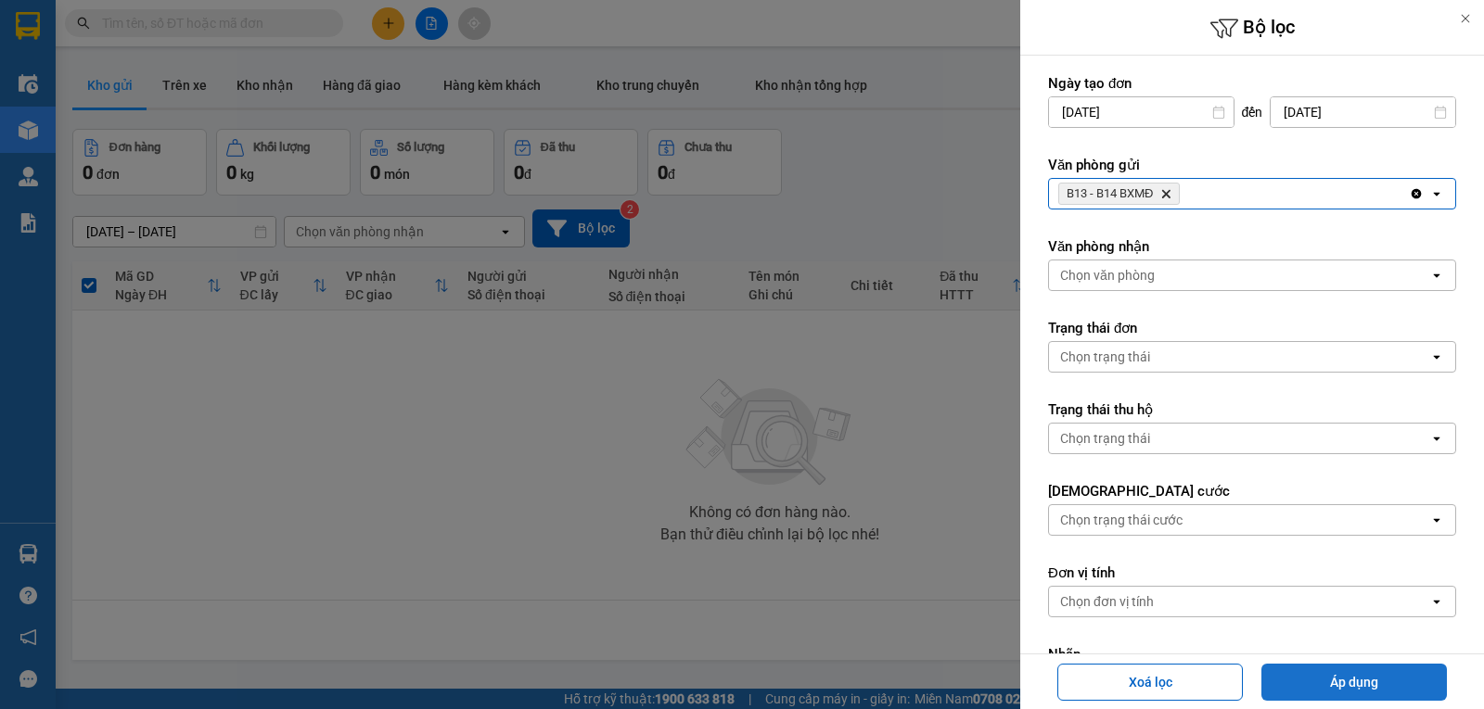
click at [1322, 683] on button "Áp dụng" at bounding box center [1353, 682] width 185 height 37
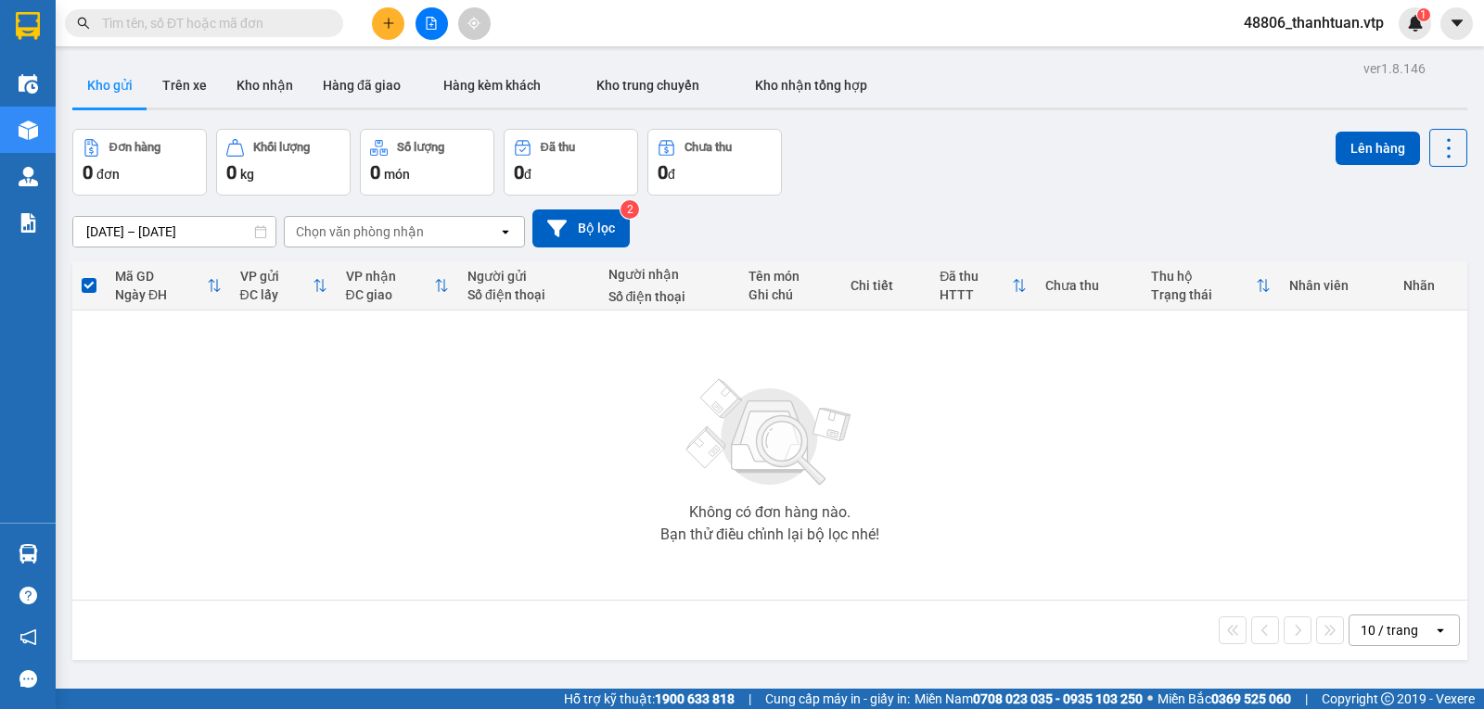
click at [426, 20] on icon "file-add" at bounding box center [431, 23] width 13 height 13
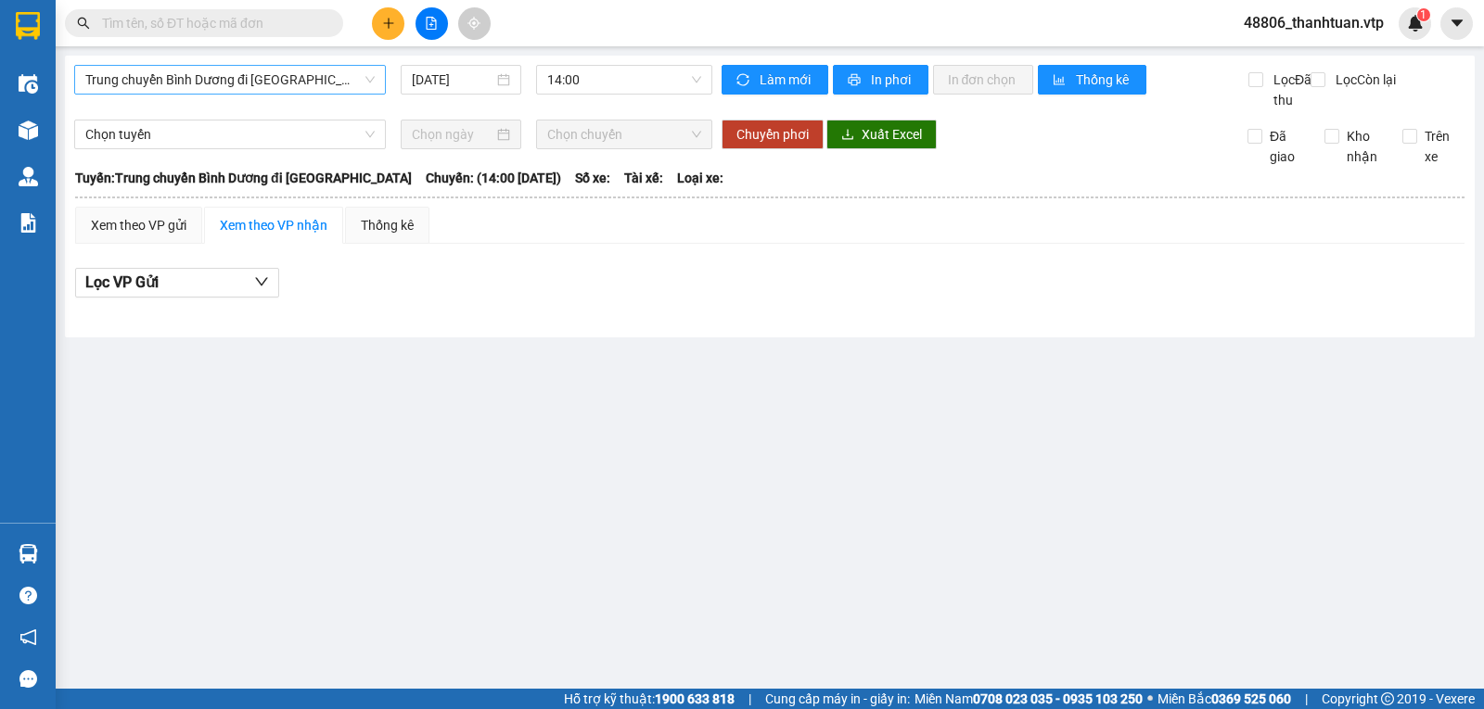
click at [348, 83] on span "Trung chuyển Bình Dương đi [GEOGRAPHIC_DATA]" at bounding box center [229, 80] width 289 height 28
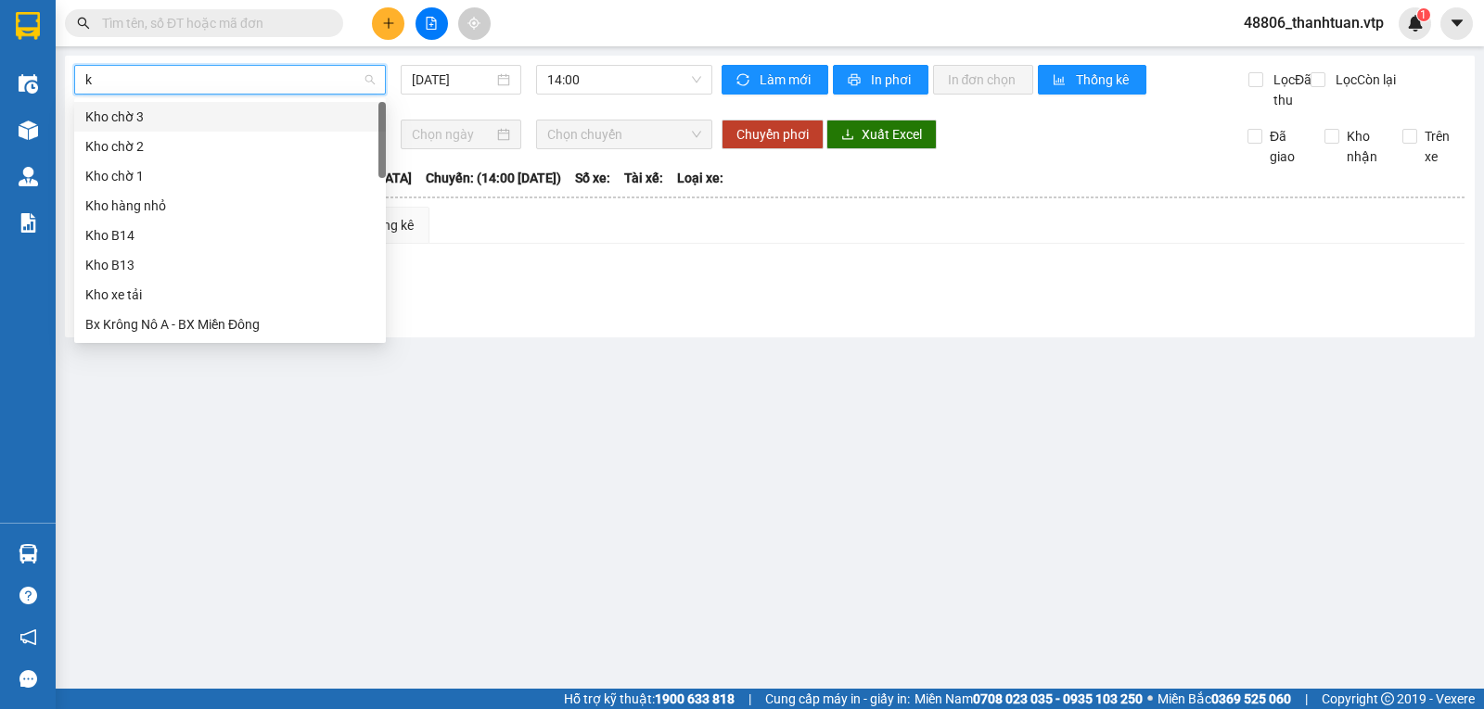
type input "kn"
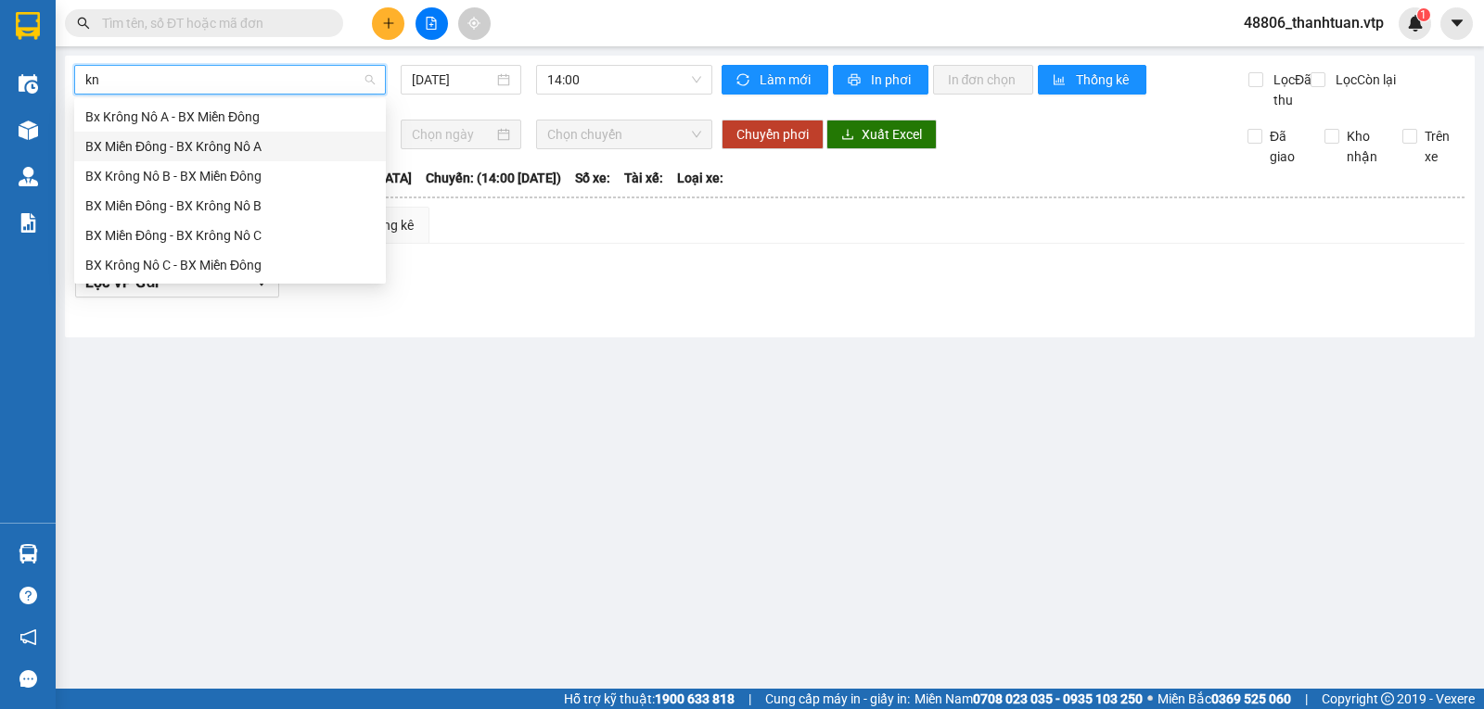
click at [249, 145] on div "BX Miền Đông - BX Krông Nô A" at bounding box center [229, 146] width 289 height 20
type input "[DATE]"
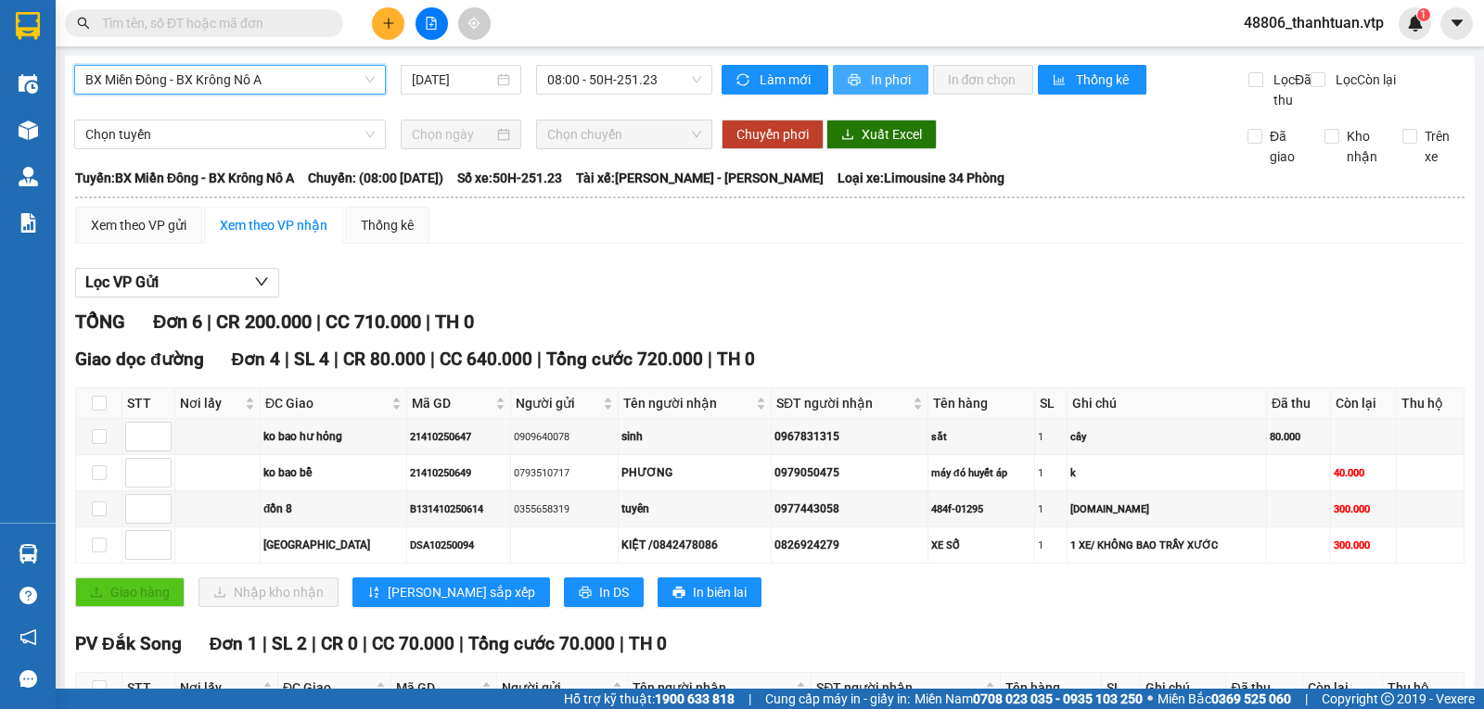
click at [861, 83] on button "In phơi" at bounding box center [881, 80] width 96 height 30
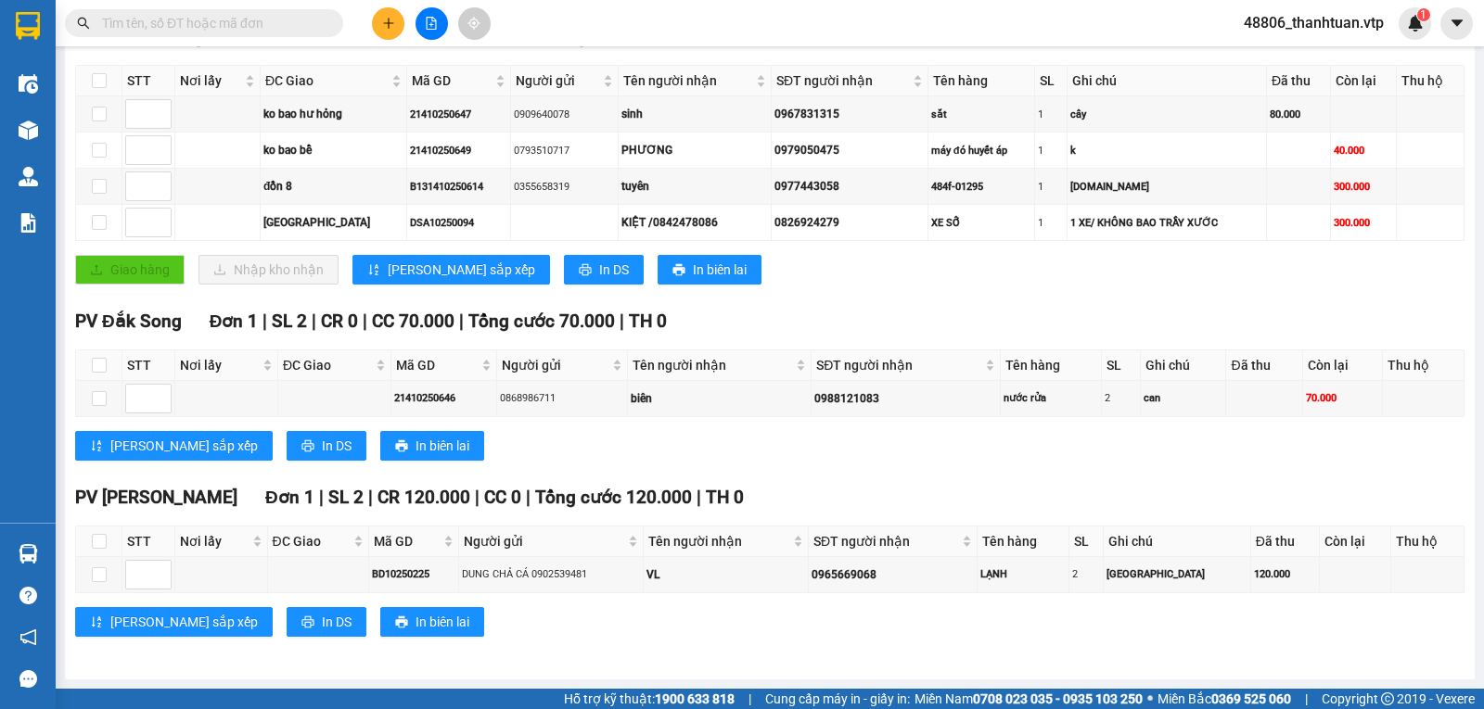
scroll to position [343, 0]
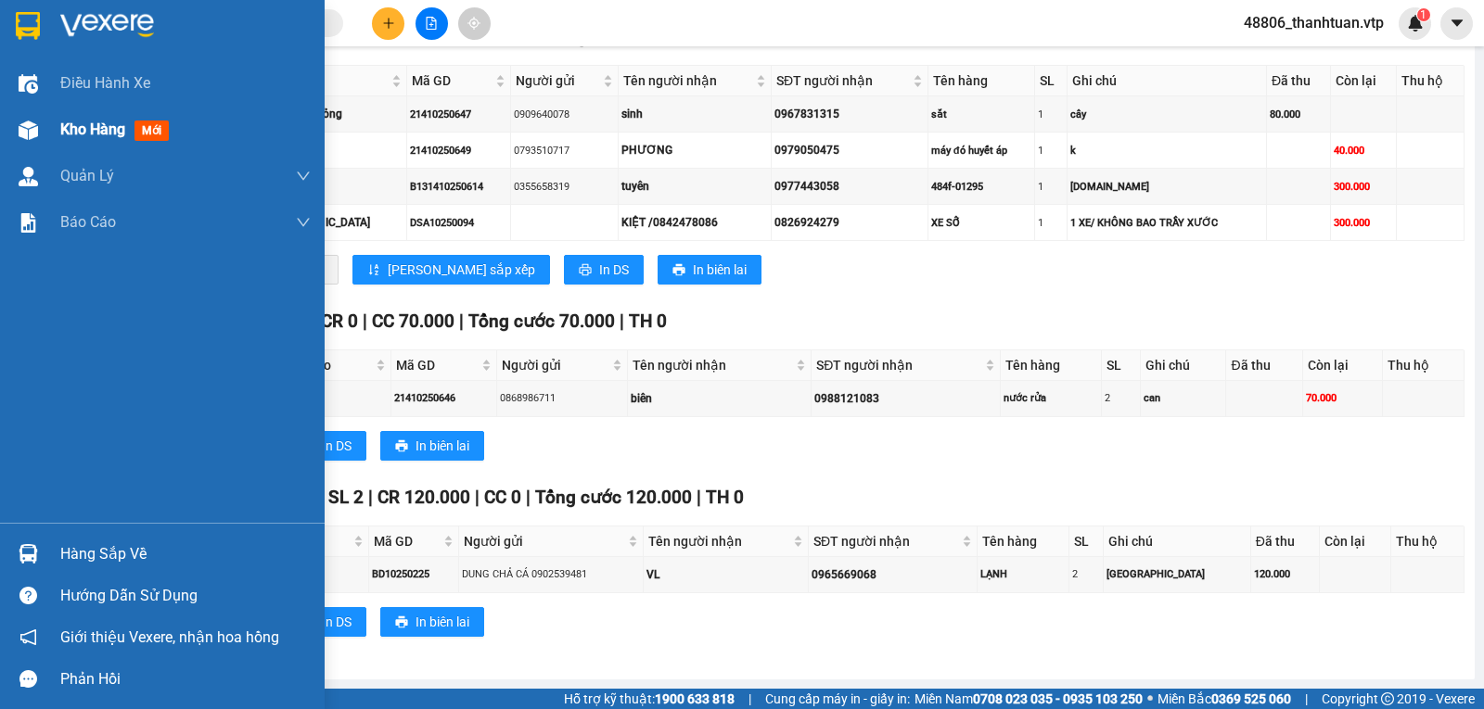
click at [72, 132] on span "Kho hàng" at bounding box center [92, 130] width 65 height 18
